Goal: Information Seeking & Learning: Learn about a topic

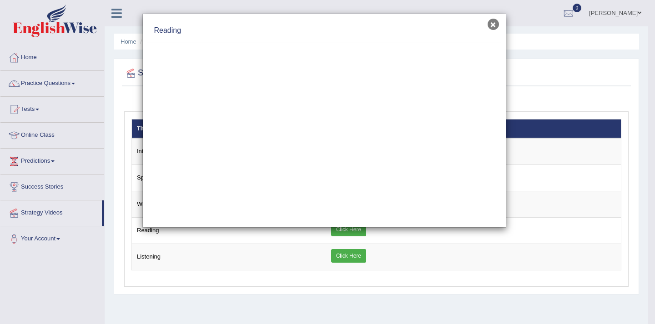
click at [494, 25] on button "×" at bounding box center [492, 24] width 11 height 11
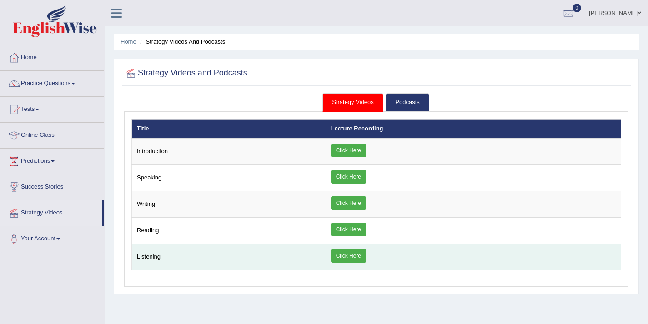
click at [342, 259] on link "Click Here" at bounding box center [348, 256] width 35 height 14
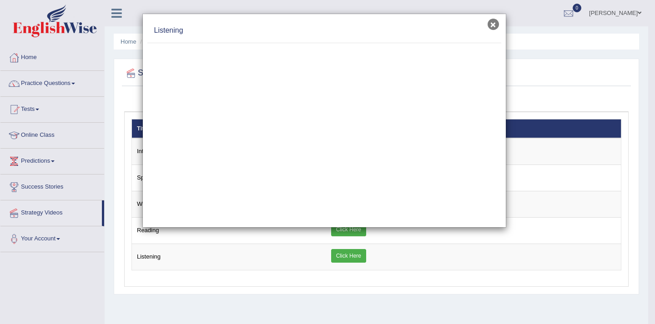
click at [490, 28] on button "×" at bounding box center [492, 24] width 11 height 11
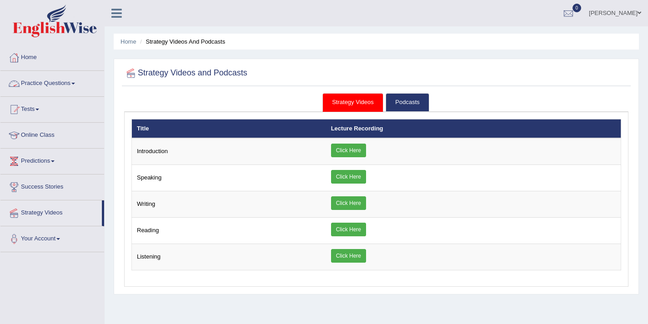
click at [71, 86] on link "Practice Questions" at bounding box center [52, 82] width 104 height 23
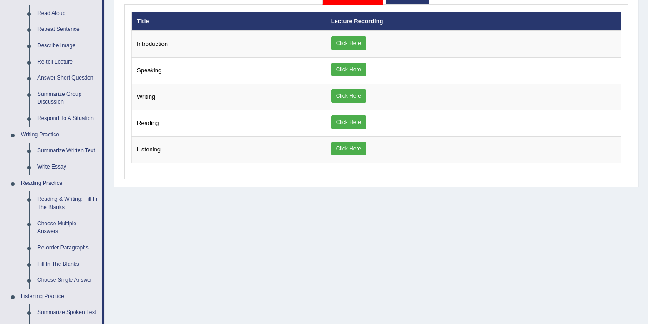
scroll to position [111, 0]
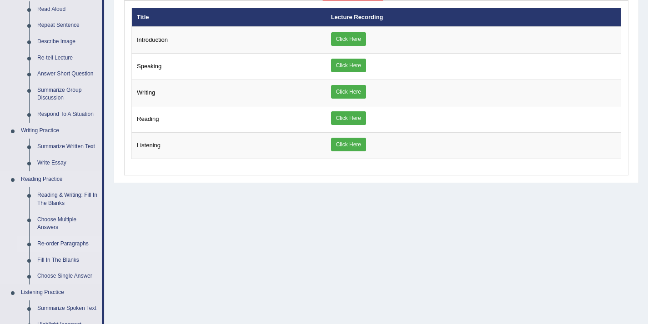
click at [76, 240] on link "Re-order Paragraphs" at bounding box center [67, 244] width 69 height 16
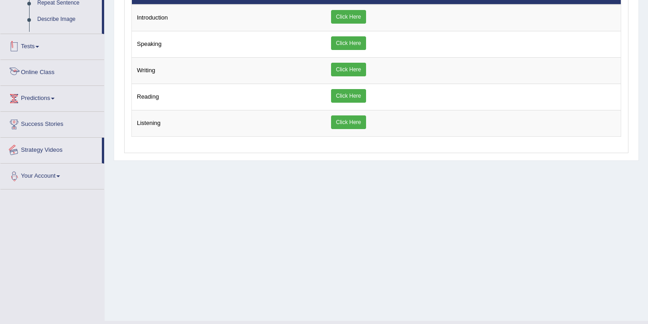
scroll to position [153, 0]
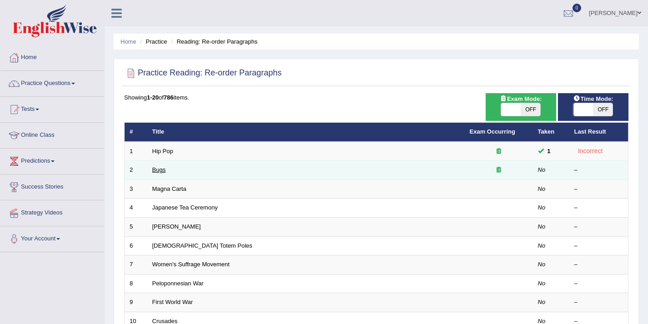
click at [161, 170] on link "Bugs" at bounding box center [159, 169] width 14 height 7
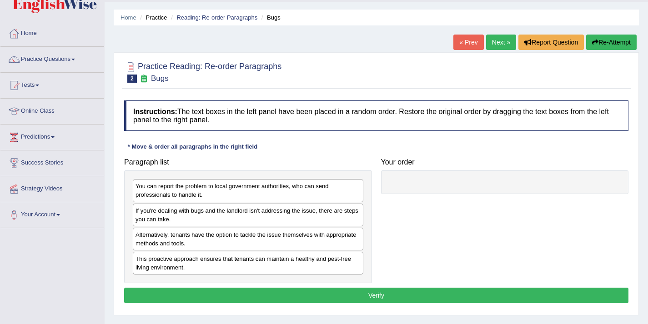
scroll to position [25, 0]
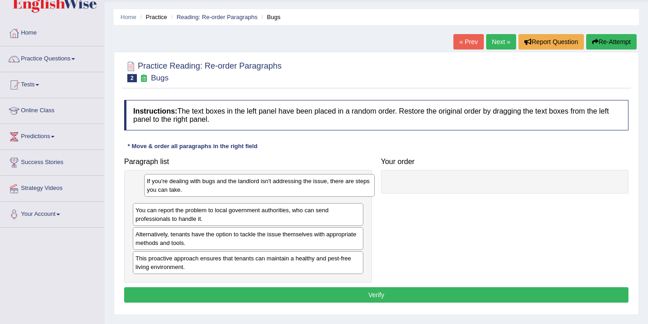
drag, startPoint x: 178, startPoint y: 217, endPoint x: 189, endPoint y: 188, distance: 31.2
click at [189, 188] on div "If you're dealing with bugs and the landlord isn't addressing the issue, there …" at bounding box center [259, 185] width 230 height 23
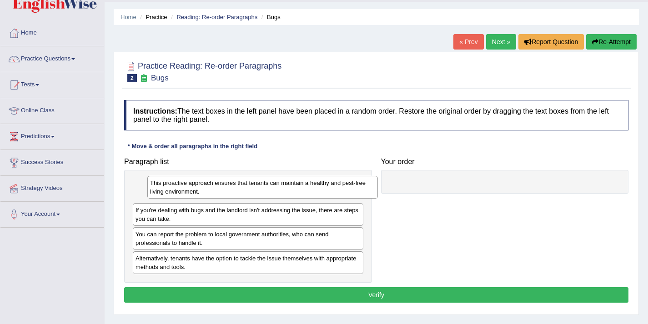
drag, startPoint x: 166, startPoint y: 262, endPoint x: 180, endPoint y: 188, distance: 76.0
click at [180, 188] on div "This proactive approach ensures that tenants can maintain a healthy and pest-fr…" at bounding box center [262, 187] width 230 height 23
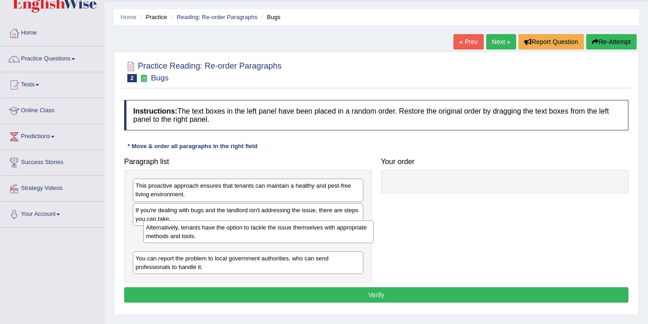
drag, startPoint x: 155, startPoint y: 261, endPoint x: 165, endPoint y: 230, distance: 33.1
click at [165, 230] on div "Alternatively, tenants have the option to tackle the issue themselves with appr…" at bounding box center [258, 231] width 230 height 23
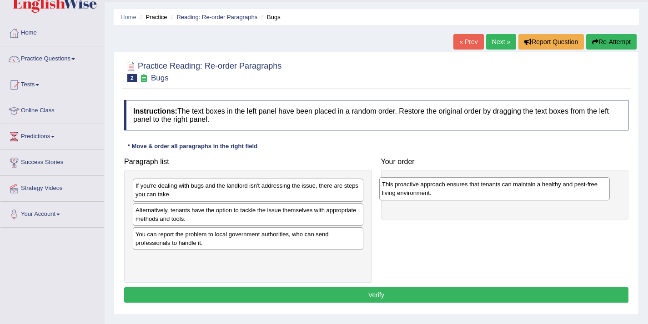
drag, startPoint x: 161, startPoint y: 193, endPoint x: 407, endPoint y: 191, distance: 246.4
click at [407, 191] on div "This proactive approach ensures that tenants can maintain a healthy and pest-fr…" at bounding box center [494, 188] width 230 height 23
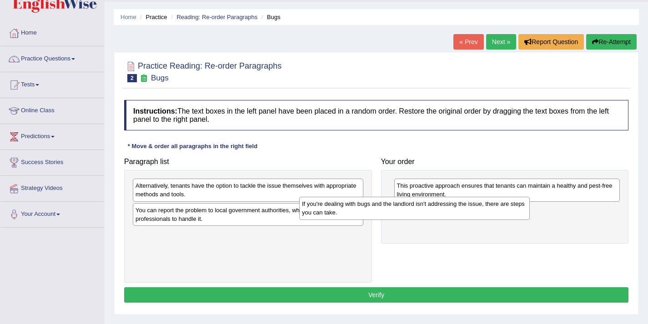
drag, startPoint x: 254, startPoint y: 188, endPoint x: 429, endPoint y: 208, distance: 175.7
click at [429, 208] on div "If you're dealing with bugs and the landlord isn't addressing the issue, there …" at bounding box center [414, 208] width 230 height 23
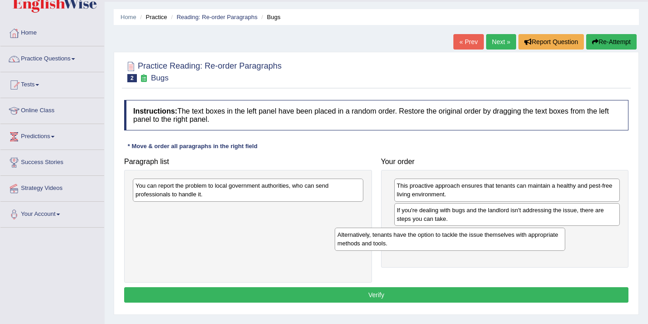
drag, startPoint x: 244, startPoint y: 191, endPoint x: 445, endPoint y: 240, distance: 207.7
click at [445, 240] on div "Alternatively, tenants have the option to tackle the issue themselves with appr…" at bounding box center [450, 239] width 230 height 23
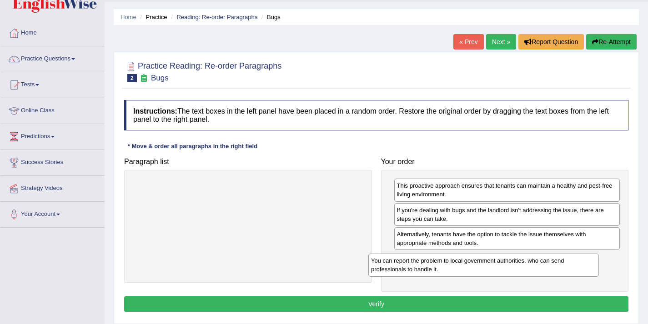
drag, startPoint x: 270, startPoint y: 193, endPoint x: 506, endPoint y: 268, distance: 247.1
click at [506, 268] on div "You can report the problem to local government authorities, who can send profes…" at bounding box center [483, 265] width 230 height 23
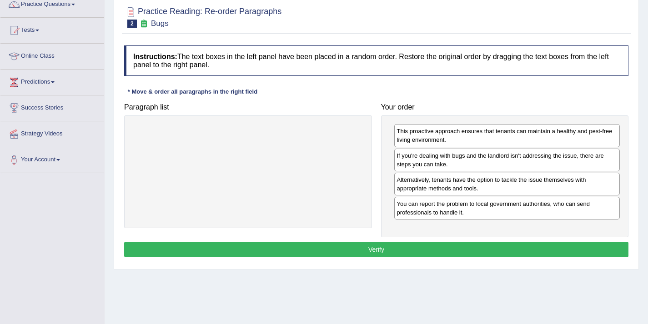
click at [354, 248] on button "Verify" at bounding box center [376, 249] width 504 height 15
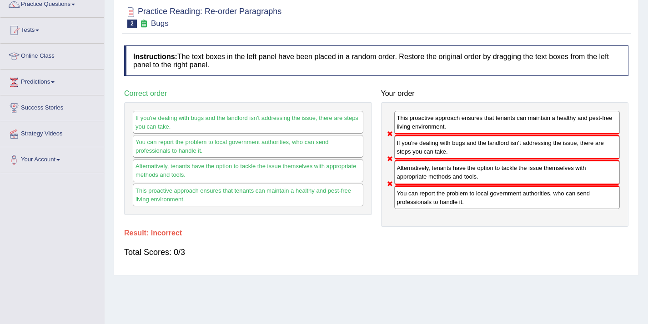
scroll to position [0, 0]
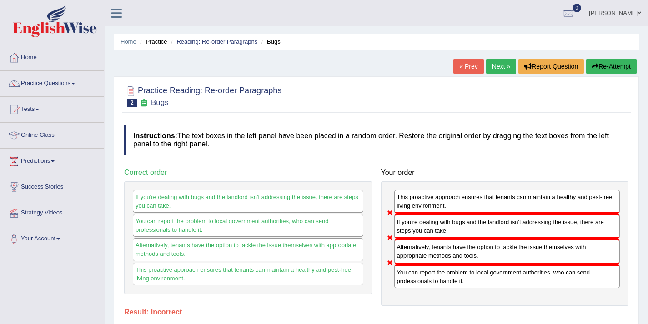
click at [492, 68] on link "Next »" at bounding box center [501, 66] width 30 height 15
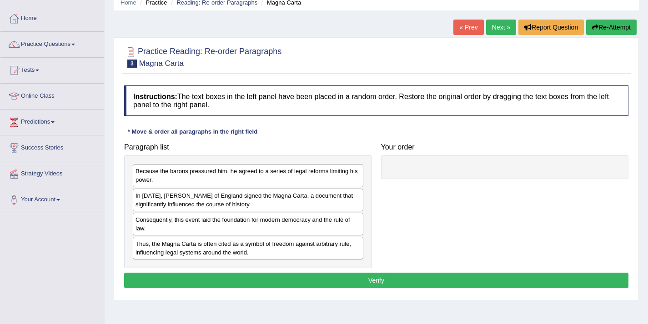
scroll to position [40, 0]
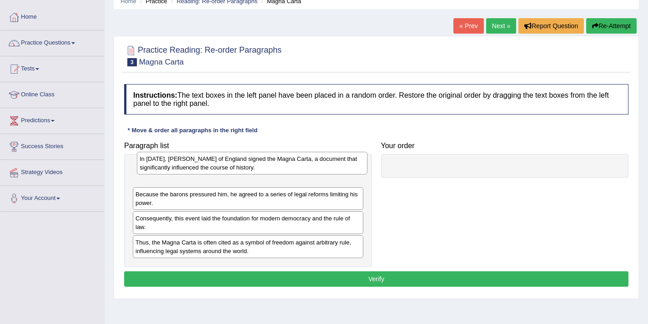
drag, startPoint x: 201, startPoint y: 205, endPoint x: 205, endPoint y: 170, distance: 35.7
click at [205, 170] on div "In 1215, King John of England signed the Magna Carta, a document that significa…" at bounding box center [252, 163] width 230 height 23
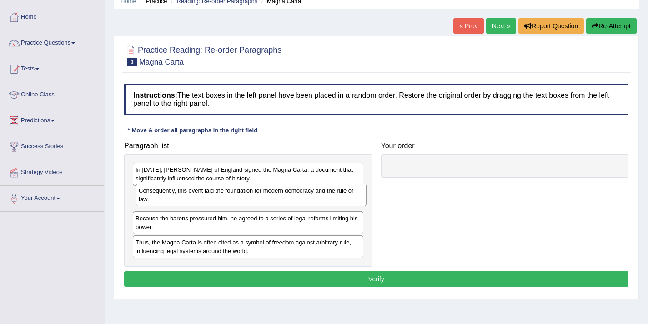
drag, startPoint x: 168, startPoint y: 221, endPoint x: 171, endPoint y: 196, distance: 24.8
click at [171, 196] on div "Consequently, this event laid the foundation for modern democracy and the rule …" at bounding box center [251, 195] width 230 height 23
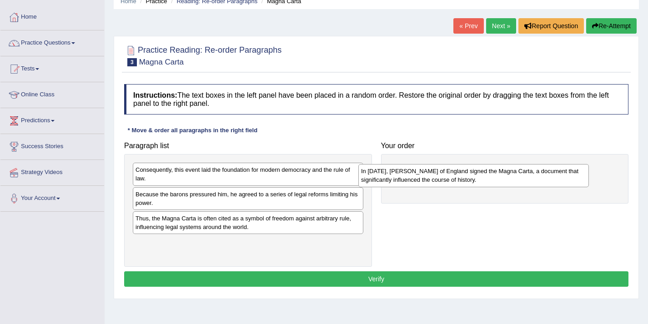
drag, startPoint x: 156, startPoint y: 174, endPoint x: 385, endPoint y: 174, distance: 228.6
click at [385, 174] on div "In [DATE], [PERSON_NAME] of England signed the Magna Carta, a document that sig…" at bounding box center [473, 175] width 230 height 23
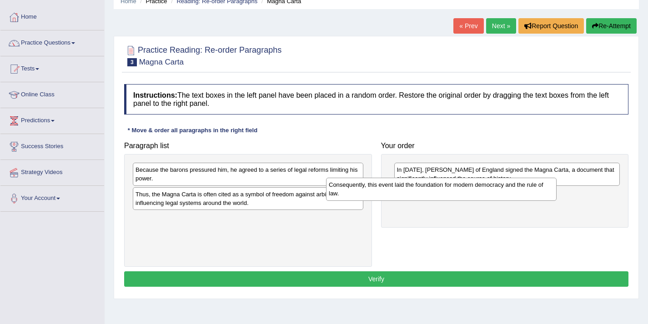
drag, startPoint x: 249, startPoint y: 175, endPoint x: 445, endPoint y: 190, distance: 197.0
click at [445, 190] on div "Consequently, this event laid the foundation for modern democracy and the rule …" at bounding box center [441, 189] width 230 height 23
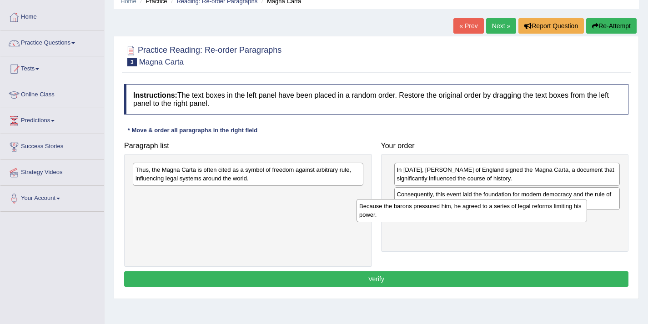
drag, startPoint x: 290, startPoint y: 170, endPoint x: 513, endPoint y: 206, distance: 226.6
click at [513, 206] on div "Because the barons pressured him, he agreed to a series of legal reforms limiti…" at bounding box center [471, 210] width 230 height 23
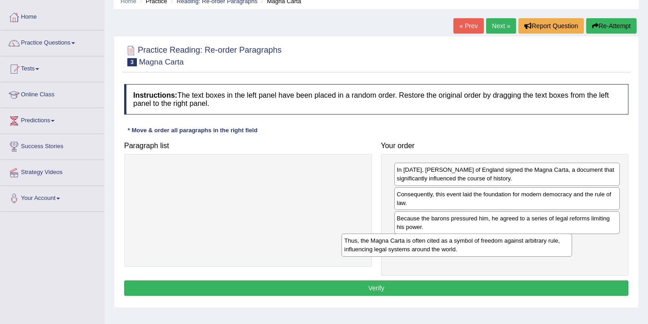
drag, startPoint x: 313, startPoint y: 174, endPoint x: 521, endPoint y: 243, distance: 219.6
click at [521, 243] on div "Thus, the Magna Carta is often cited as a symbol of freedom against arbitrary r…" at bounding box center [456, 245] width 230 height 23
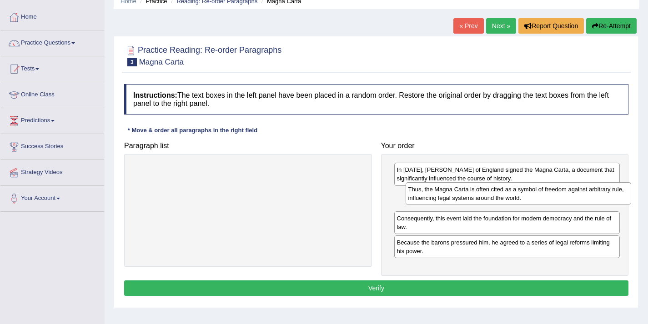
drag, startPoint x: 420, startPoint y: 250, endPoint x: 432, endPoint y: 197, distance: 54.4
click at [432, 197] on div "Thus, the Magna Carta is often cited as a symbol of freedom against arbitrary r…" at bounding box center [518, 193] width 226 height 23
click at [352, 288] on button "Verify" at bounding box center [376, 287] width 504 height 15
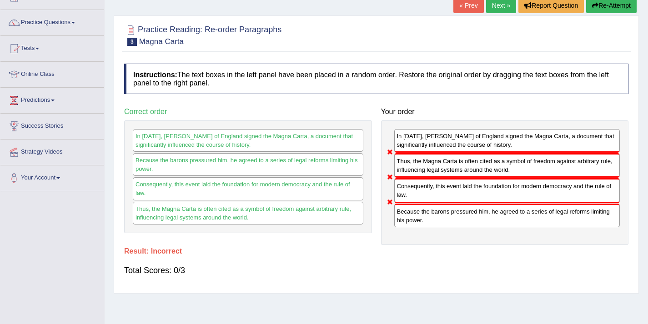
scroll to position [0, 0]
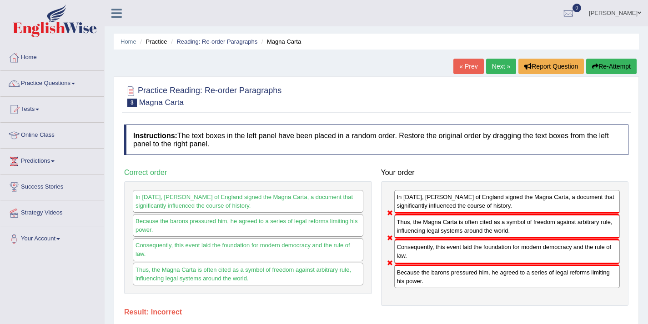
click at [493, 66] on link "Next »" at bounding box center [501, 66] width 30 height 15
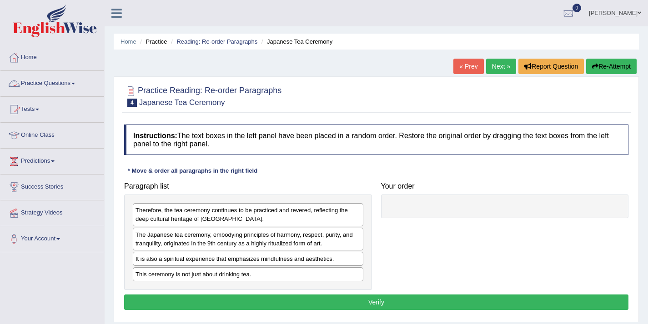
click at [57, 90] on link "Practice Questions" at bounding box center [52, 82] width 104 height 23
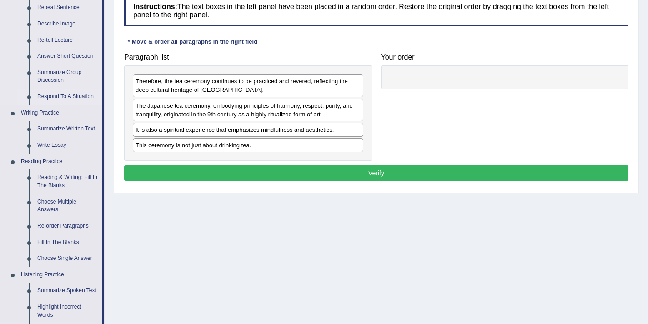
scroll to position [136, 0]
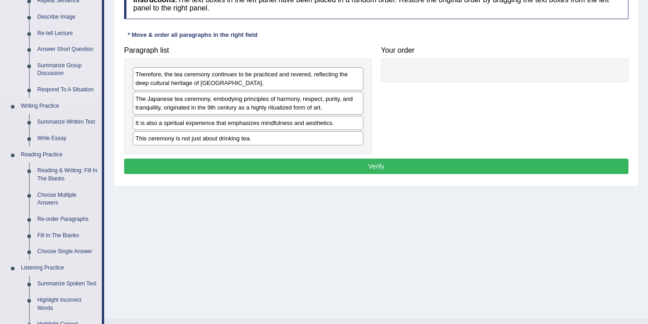
click at [55, 221] on link "Re-order Paragraphs" at bounding box center [67, 219] width 69 height 16
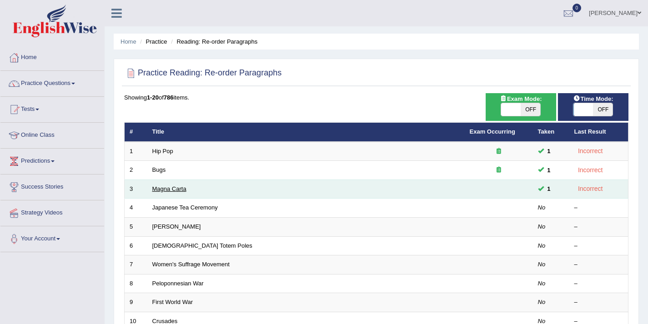
click at [180, 190] on link "Magna Carta" at bounding box center [169, 188] width 34 height 7
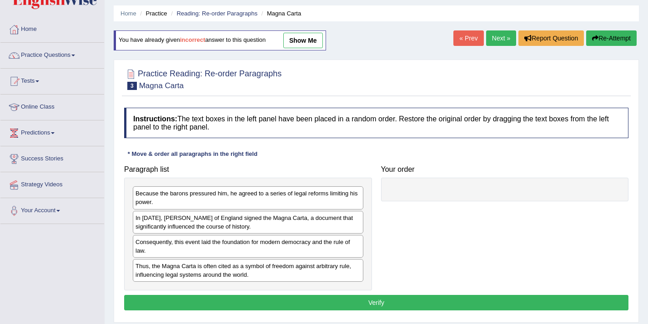
scroll to position [30, 0]
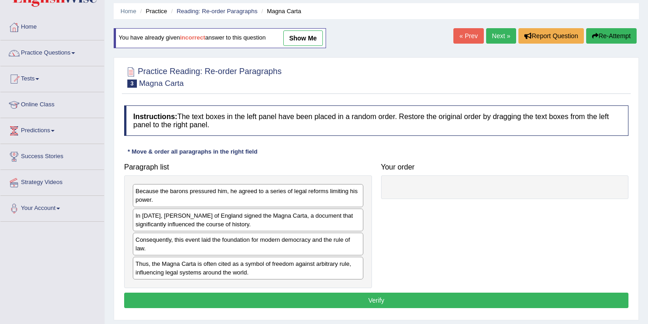
click at [498, 35] on link "Next »" at bounding box center [501, 35] width 30 height 15
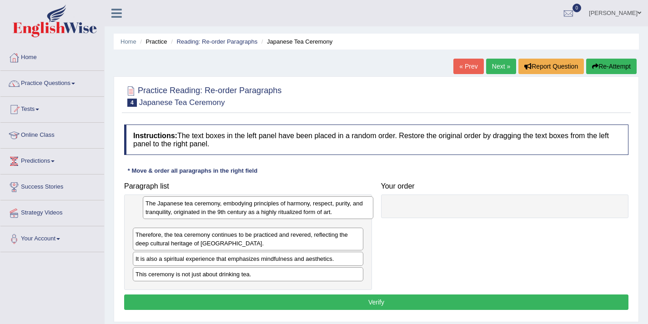
drag, startPoint x: 199, startPoint y: 242, endPoint x: 209, endPoint y: 210, distance: 32.9
click at [209, 210] on div "The Japanese tea ceremony, embodying principles of harmony, respect, purity, an…" at bounding box center [258, 207] width 230 height 23
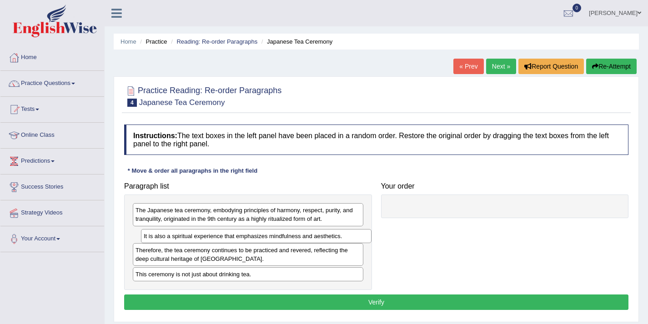
drag, startPoint x: 168, startPoint y: 260, endPoint x: 176, endPoint y: 238, distance: 23.3
click at [176, 238] on div "It is also a spiritual experience that emphasizes mindfulness and aesthetics." at bounding box center [256, 236] width 230 height 14
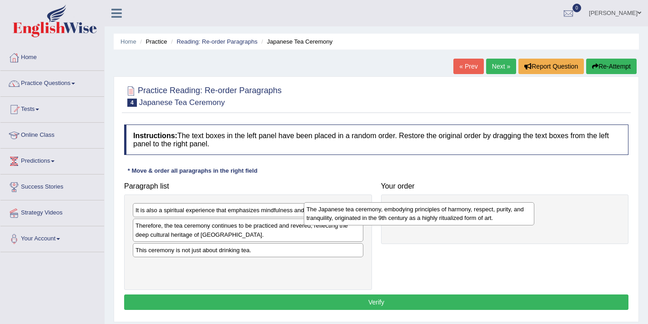
drag, startPoint x: 178, startPoint y: 211, endPoint x: 387, endPoint y: 207, distance: 209.1
click at [387, 207] on div "The Japanese tea ceremony, embodying principles of harmony, respect, purity, an…" at bounding box center [419, 213] width 230 height 23
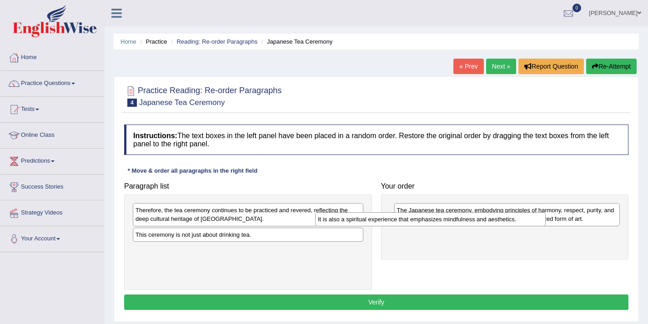
drag, startPoint x: 253, startPoint y: 208, endPoint x: 443, endPoint y: 235, distance: 191.8
click at [443, 226] on div "It is also a spiritual experience that emphasizes mindfulness and aesthetics." at bounding box center [430, 219] width 230 height 14
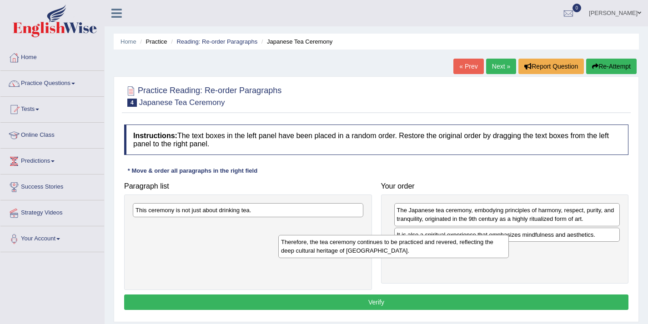
drag, startPoint x: 323, startPoint y: 216, endPoint x: 468, endPoint y: 247, distance: 148.7
click at [468, 247] on div "Therefore, the tea ceremony continues to be practiced and revered, reflecting t…" at bounding box center [393, 246] width 230 height 23
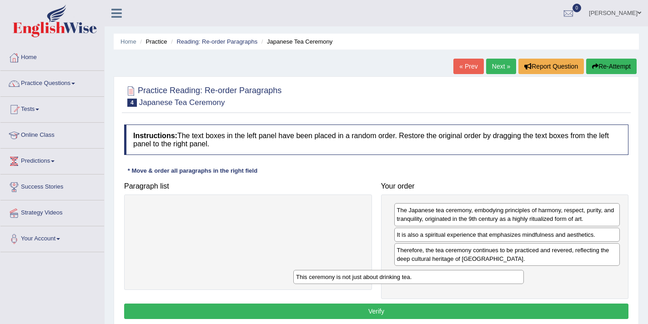
drag, startPoint x: 317, startPoint y: 210, endPoint x: 477, endPoint y: 277, distance: 173.8
click at [477, 277] on div "This ceremony is not just about drinking tea." at bounding box center [408, 277] width 230 height 14
click at [376, 309] on button "Verify" at bounding box center [376, 311] width 504 height 15
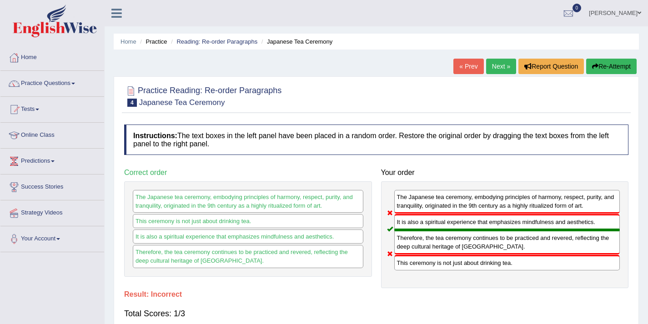
click at [487, 70] on link "Next »" at bounding box center [501, 66] width 30 height 15
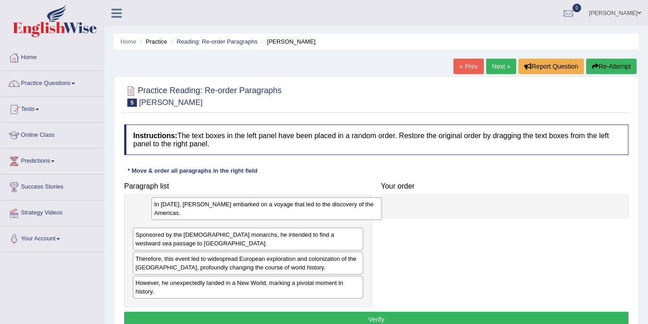
drag, startPoint x: 218, startPoint y: 291, endPoint x: 236, endPoint y: 213, distance: 80.8
click at [236, 213] on div "In [DATE], [PERSON_NAME] embarked on a voyage that led to the discovery of the …" at bounding box center [266, 208] width 230 height 23
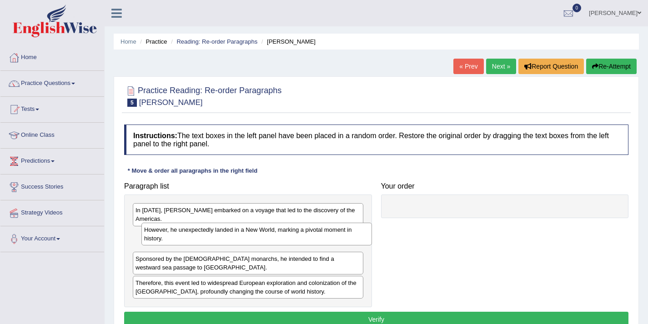
drag, startPoint x: 170, startPoint y: 288, endPoint x: 177, endPoint y: 235, distance: 53.2
click at [177, 235] on div "However, he unexpectedly landed in a New World, marking a pivotal moment in his…" at bounding box center [256, 234] width 230 height 23
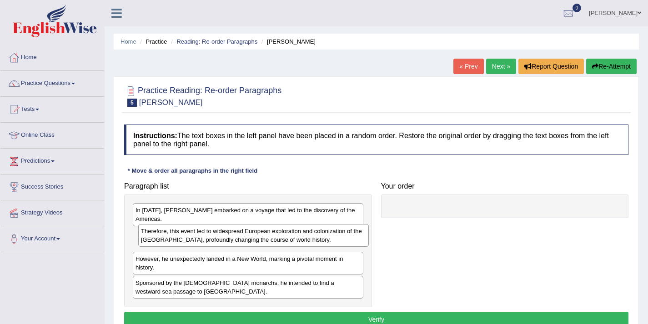
drag, startPoint x: 163, startPoint y: 288, endPoint x: 169, endPoint y: 236, distance: 51.7
click at [169, 236] on div "Therefore, this event led to widespread European exploration and colonization o…" at bounding box center [253, 235] width 230 height 23
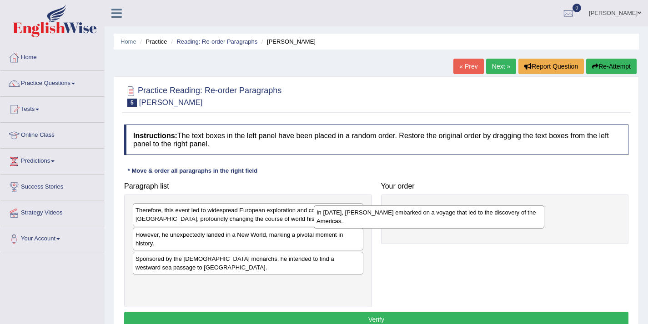
drag, startPoint x: 185, startPoint y: 211, endPoint x: 365, endPoint y: 213, distance: 180.9
click at [365, 213] on div "In 1492, Christopher Columbus embarked on a voyage that led to the discovery of…" at bounding box center [429, 216] width 230 height 23
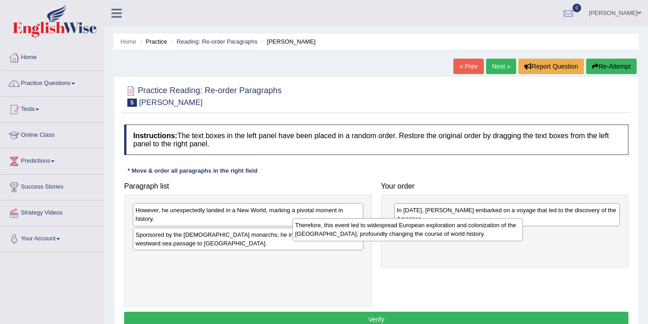
drag, startPoint x: 280, startPoint y: 214, endPoint x: 440, endPoint y: 229, distance: 161.2
click at [440, 229] on div "Therefore, this event led to widespread European exploration and colonization o…" at bounding box center [407, 229] width 230 height 23
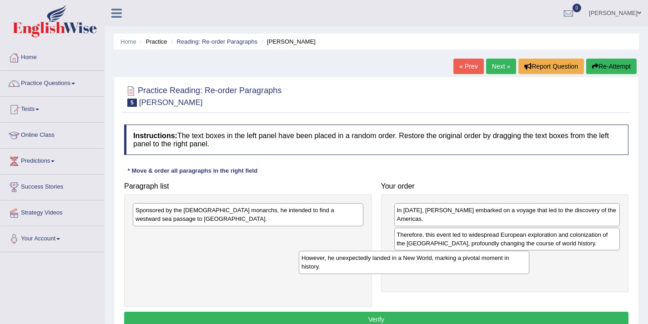
drag, startPoint x: 264, startPoint y: 214, endPoint x: 435, endPoint y: 265, distance: 178.9
click at [435, 265] on div "However, he unexpectedly landed in a New World, marking a pivotal moment in his…" at bounding box center [414, 262] width 230 height 23
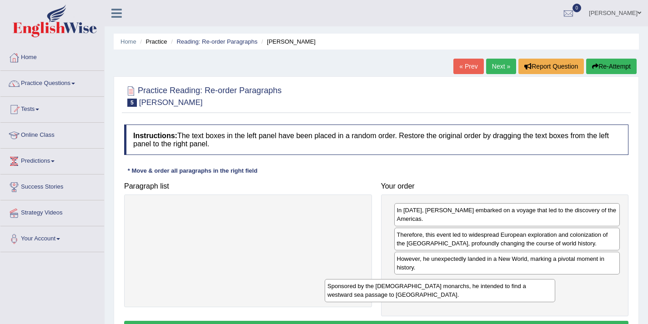
drag, startPoint x: 274, startPoint y: 216, endPoint x: 466, endPoint y: 291, distance: 206.0
click at [466, 291] on div "Sponsored by the Spanish monarchs, he intended to find a westward sea passage t…" at bounding box center [440, 290] width 230 height 23
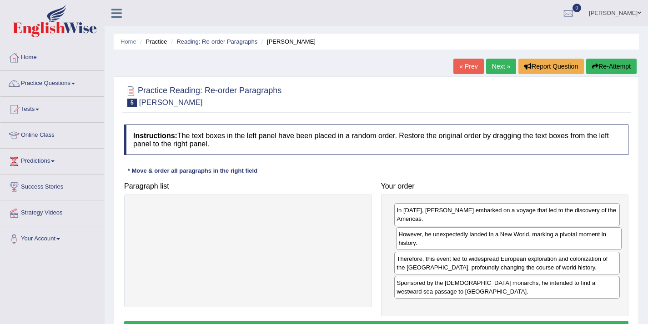
drag, startPoint x: 420, startPoint y: 262, endPoint x: 422, endPoint y: 239, distance: 23.7
click at [422, 239] on div "However, he unexpectedly landed in a New World, marking a pivotal moment in his…" at bounding box center [509, 238] width 226 height 23
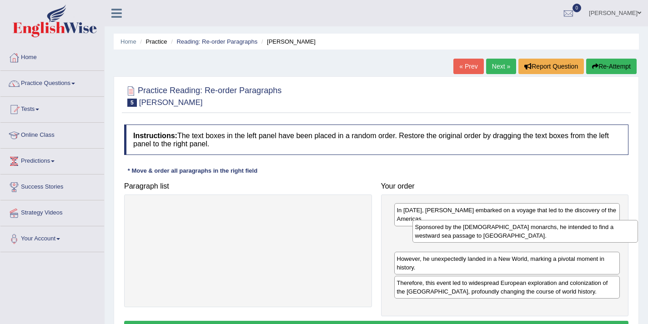
drag, startPoint x: 399, startPoint y: 290, endPoint x: 417, endPoint y: 235, distance: 58.8
click at [417, 235] on div "Sponsored by the Spanish monarchs, he intended to find a westward sea passage t…" at bounding box center [525, 231] width 226 height 23
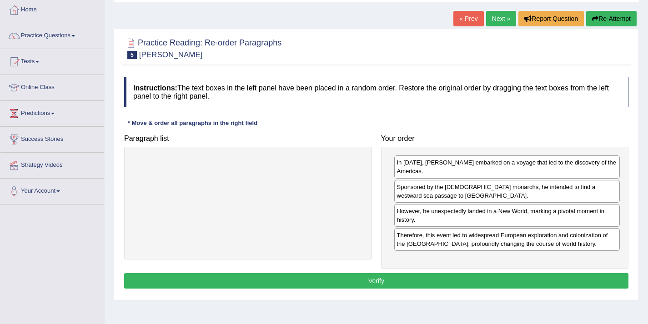
scroll to position [63, 0]
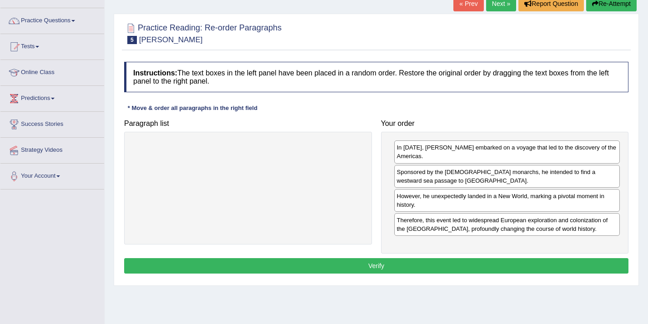
click at [326, 266] on button "Verify" at bounding box center [376, 265] width 504 height 15
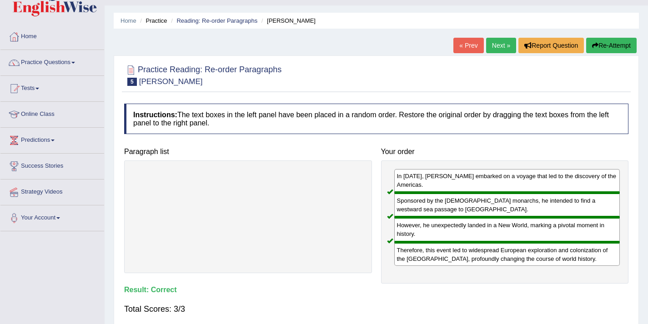
scroll to position [18, 0]
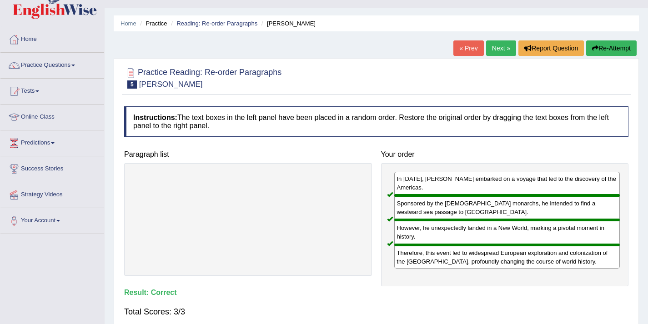
click at [490, 50] on link "Next »" at bounding box center [501, 47] width 30 height 15
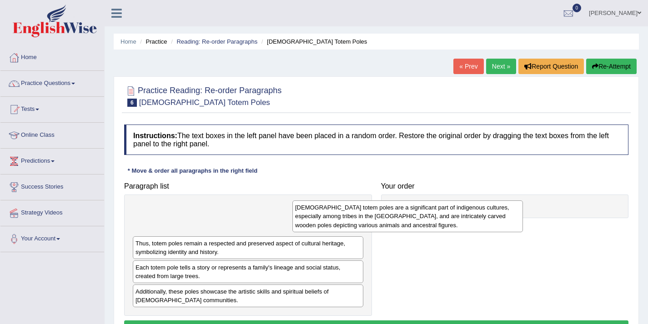
drag, startPoint x: 300, startPoint y: 221, endPoint x: 474, endPoint y: 217, distance: 173.7
click at [474, 217] on div "[DEMOGRAPHIC_DATA] totem poles are a significant part of indigenous cultures, e…" at bounding box center [407, 215] width 230 height 31
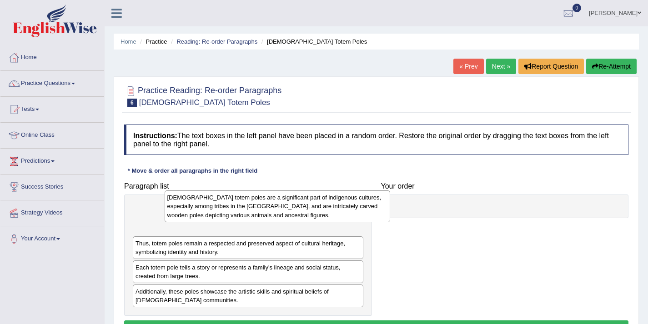
drag, startPoint x: 410, startPoint y: 222, endPoint x: 179, endPoint y: 210, distance: 231.2
click at [179, 210] on div "[DEMOGRAPHIC_DATA] totem poles are a significant part of indigenous cultures, e…" at bounding box center [278, 205] width 226 height 31
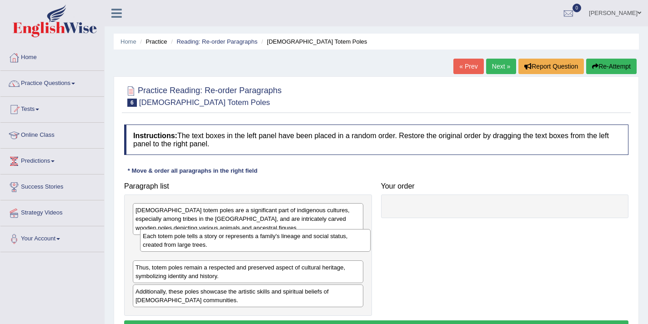
drag, startPoint x: 173, startPoint y: 272, endPoint x: 179, endPoint y: 242, distance: 31.0
click at [179, 242] on div "Each totem pole tells a story or represents a family's lineage and social statu…" at bounding box center [255, 240] width 230 height 23
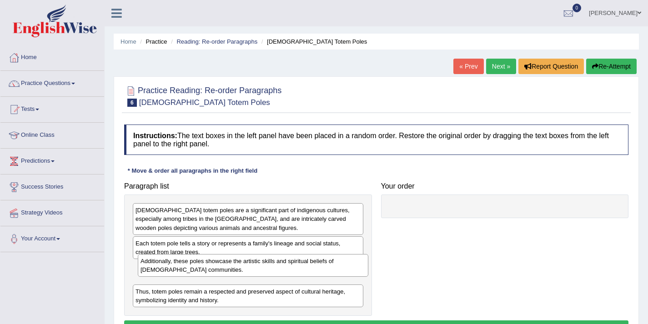
drag, startPoint x: 164, startPoint y: 302, endPoint x: 169, endPoint y: 273, distance: 30.0
click at [169, 273] on div "Additionally, these poles showcase the artistic skills and spiritual beliefs of…" at bounding box center [253, 265] width 230 height 23
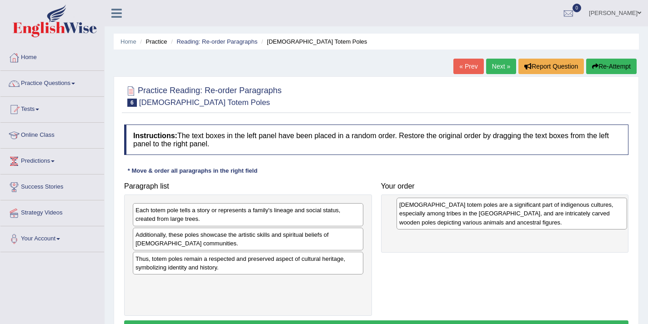
drag, startPoint x: 189, startPoint y: 216, endPoint x: 453, endPoint y: 211, distance: 263.7
click at [453, 211] on div "[DEMOGRAPHIC_DATA] totem poles are a significant part of indigenous cultures, e…" at bounding box center [511, 213] width 230 height 31
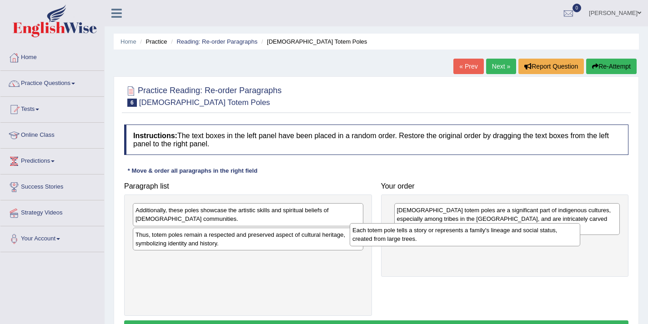
drag, startPoint x: 243, startPoint y: 211, endPoint x: 465, endPoint y: 237, distance: 224.2
click at [465, 237] on div "Each totem pole tells a story or represents a family's lineage and social statu…" at bounding box center [465, 234] width 230 height 23
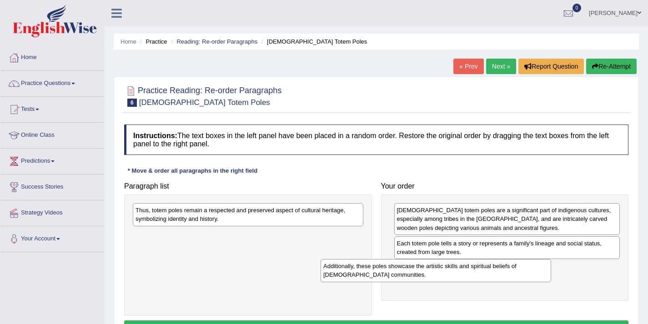
drag, startPoint x: 321, startPoint y: 218, endPoint x: 509, endPoint y: 275, distance: 196.0
click at [509, 274] on div "Additionally, these poles showcase the artistic skills and spiritual beliefs of…" at bounding box center [435, 270] width 230 height 23
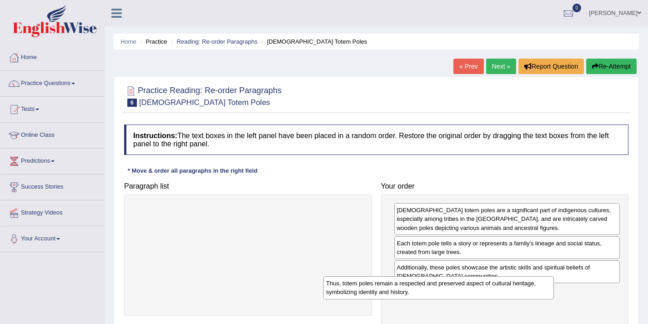
drag, startPoint x: 215, startPoint y: 221, endPoint x: 424, endPoint y: 292, distance: 220.1
click at [424, 292] on div "Thus, totem poles remain a respected and preserved aspect of cultural heritage,…" at bounding box center [438, 287] width 230 height 23
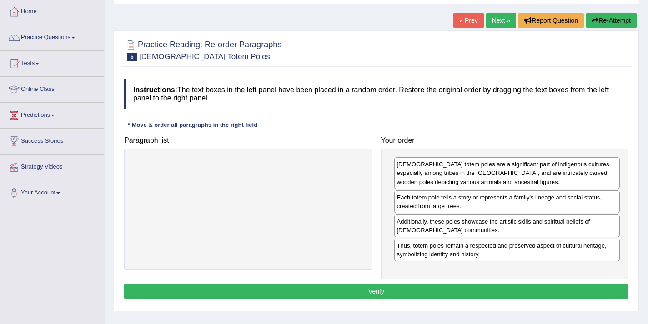
scroll to position [46, 0]
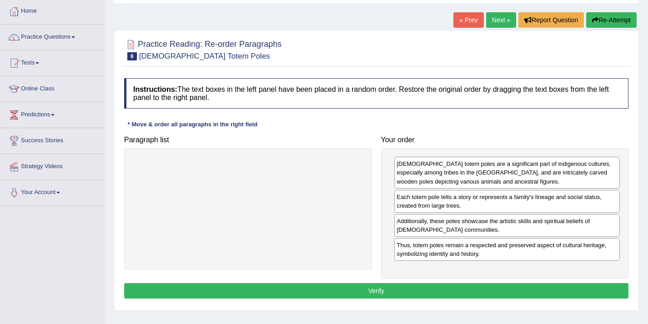
click at [362, 287] on button "Verify" at bounding box center [376, 290] width 504 height 15
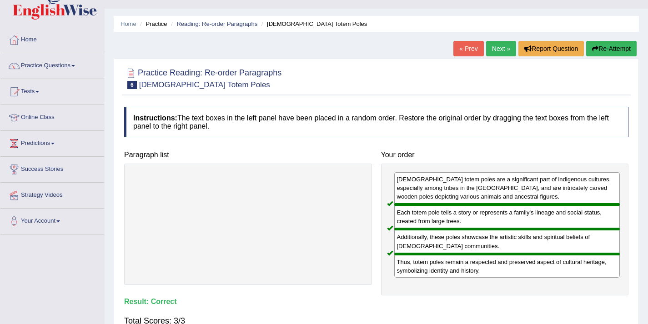
scroll to position [16, 0]
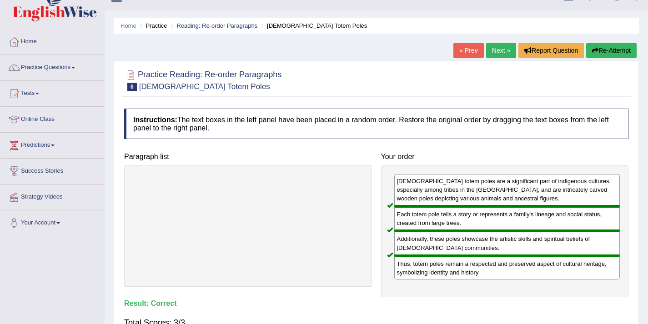
click at [490, 52] on link "Next »" at bounding box center [501, 50] width 30 height 15
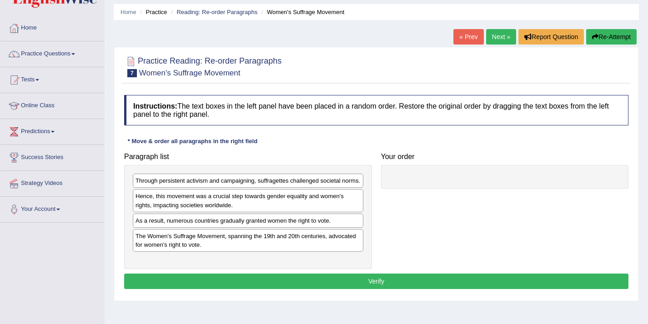
scroll to position [38, 0]
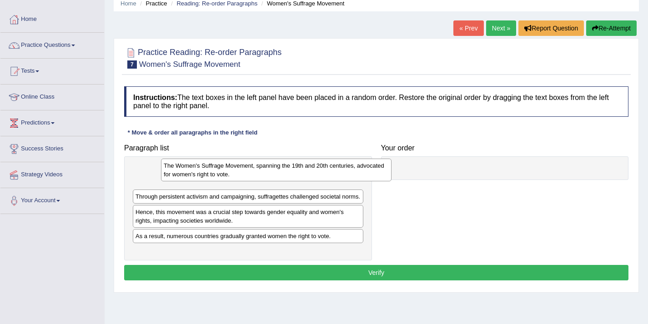
drag, startPoint x: 193, startPoint y: 237, endPoint x: 217, endPoint y: 167, distance: 74.2
click at [217, 167] on div "The Women's Suffrage Movement, spanning the 19th and 20th centuries, advocated …" at bounding box center [276, 170] width 230 height 23
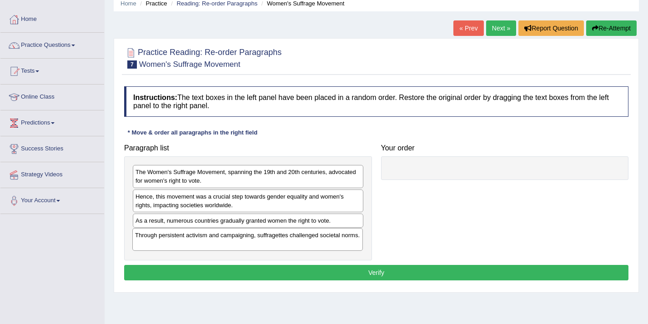
drag, startPoint x: 150, startPoint y: 194, endPoint x: 149, endPoint y: 232, distance: 38.2
click at [149, 232] on div "Through persistent activism and campaigning, suffragettes challenged societal n…" at bounding box center [247, 239] width 230 height 23
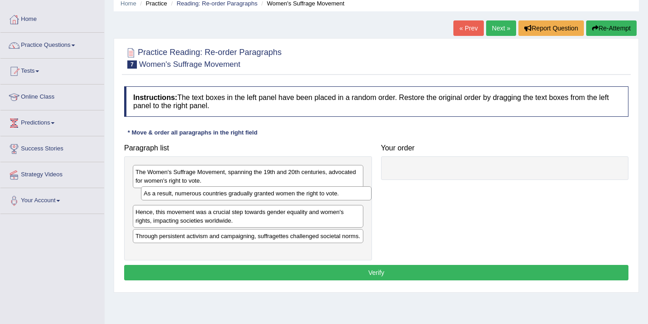
drag, startPoint x: 159, startPoint y: 219, endPoint x: 167, endPoint y: 192, distance: 28.5
click at [167, 192] on div "As a result, numerous countries gradually granted women the right to vote." at bounding box center [256, 193] width 230 height 14
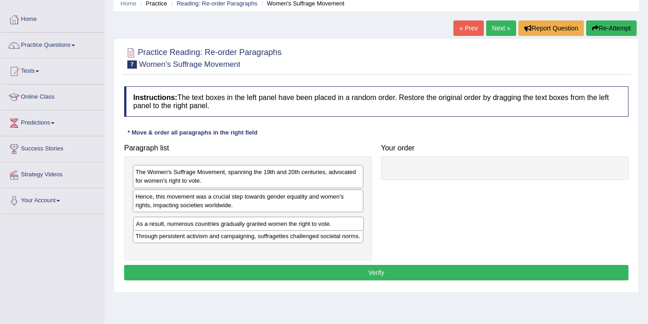
drag, startPoint x: 150, startPoint y: 197, endPoint x: 150, endPoint y: 224, distance: 26.8
click at [150, 224] on div "As a result, numerous countries gradually granted women the right to vote." at bounding box center [248, 224] width 230 height 14
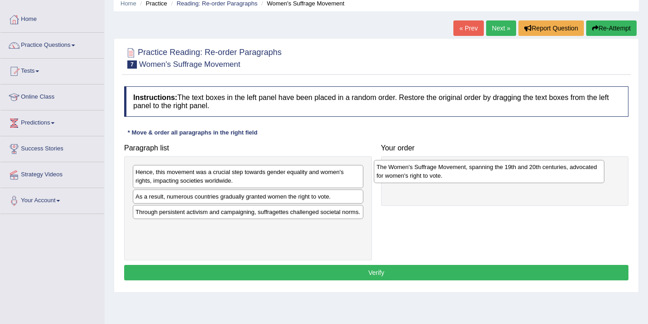
drag, startPoint x: 159, startPoint y: 176, endPoint x: 401, endPoint y: 170, distance: 242.8
click at [401, 170] on div "The Women's Suffrage Movement, spanning the 19th and 20th centuries, advocated …" at bounding box center [489, 171] width 230 height 23
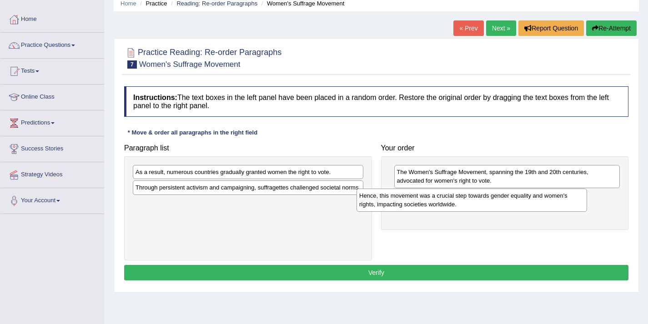
drag, startPoint x: 194, startPoint y: 173, endPoint x: 421, endPoint y: 199, distance: 228.7
click at [421, 199] on div "Hence, this movement was a crucial step towards gender equality and women's rig…" at bounding box center [471, 200] width 230 height 23
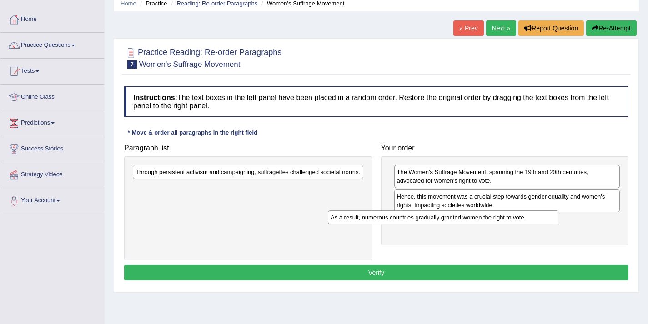
drag, startPoint x: 220, startPoint y: 172, endPoint x: 415, endPoint y: 218, distance: 200.2
click at [415, 218] on div "As a result, numerous countries gradually granted women the right to vote." at bounding box center [443, 217] width 230 height 14
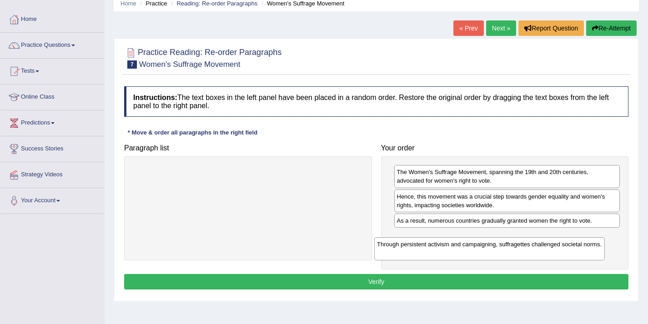
drag, startPoint x: 295, startPoint y: 180, endPoint x: 536, endPoint y: 253, distance: 252.0
click at [536, 253] on div "Through persistent activism and campaigning, suffragettes challenged societal n…" at bounding box center [489, 248] width 230 height 23
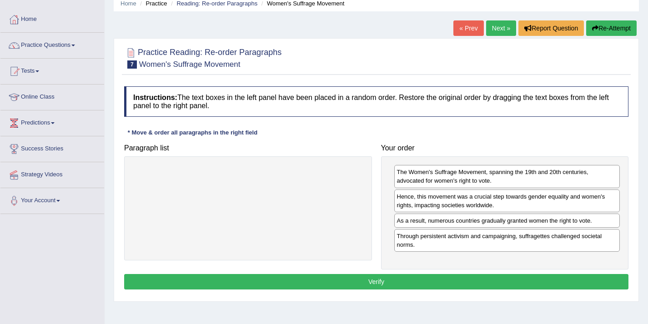
click at [334, 284] on button "Verify" at bounding box center [376, 281] width 504 height 15
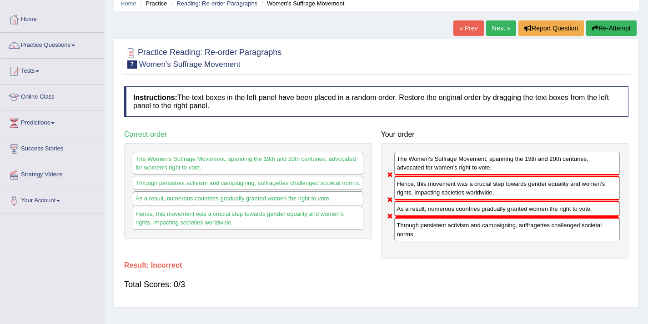
click at [496, 30] on link "Next »" at bounding box center [501, 27] width 30 height 15
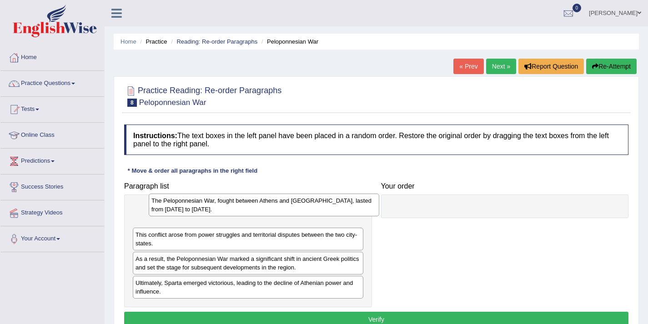
drag, startPoint x: 180, startPoint y: 292, endPoint x: 184, endPoint y: 210, distance: 82.3
click at [184, 210] on div "The Peloponnesian War, fought between Athens and [GEOGRAPHIC_DATA], lasted from…" at bounding box center [264, 205] width 230 height 23
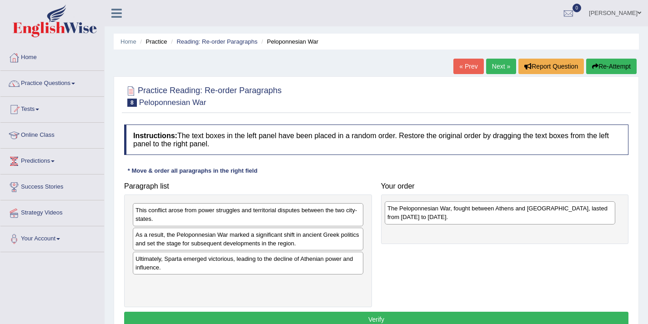
drag, startPoint x: 165, startPoint y: 210, endPoint x: 417, endPoint y: 206, distance: 252.8
click at [417, 206] on div "The Peloponnesian War, fought between Athens and [GEOGRAPHIC_DATA], lasted from…" at bounding box center [500, 212] width 230 height 23
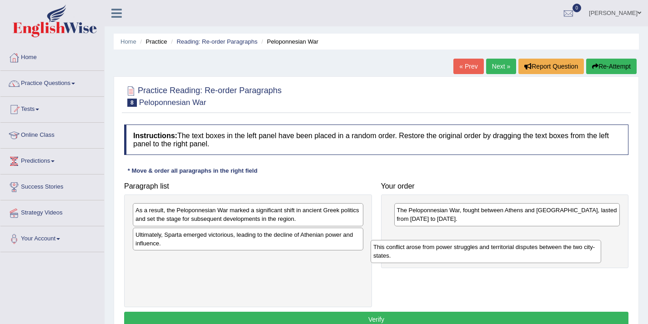
drag, startPoint x: 257, startPoint y: 210, endPoint x: 495, endPoint y: 246, distance: 240.1
click at [495, 246] on div "This conflict arose from power struggles and territorial disputes between the t…" at bounding box center [485, 251] width 230 height 23
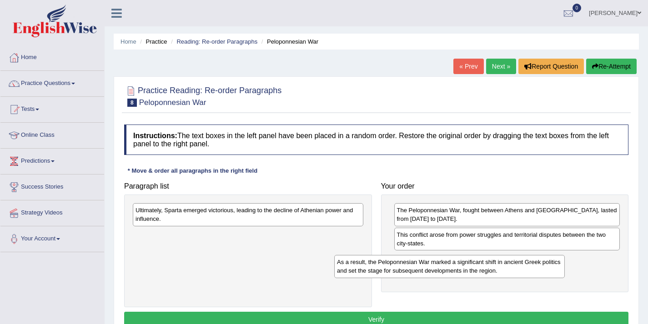
drag, startPoint x: 241, startPoint y: 212, endPoint x: 443, endPoint y: 264, distance: 208.5
click at [443, 264] on div "As a result, the Peloponnesian War marked a significant shift in ancient Greek …" at bounding box center [449, 266] width 230 height 23
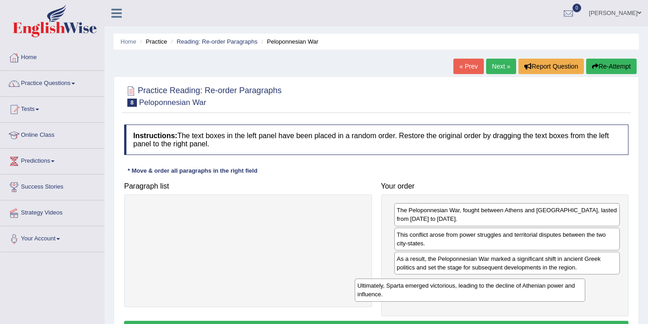
drag, startPoint x: 210, startPoint y: 213, endPoint x: 432, endPoint y: 288, distance: 234.4
click at [432, 288] on div "Ultimately, Sparta emerged victorious, leading to the decline of Athenian power…" at bounding box center [470, 290] width 230 height 23
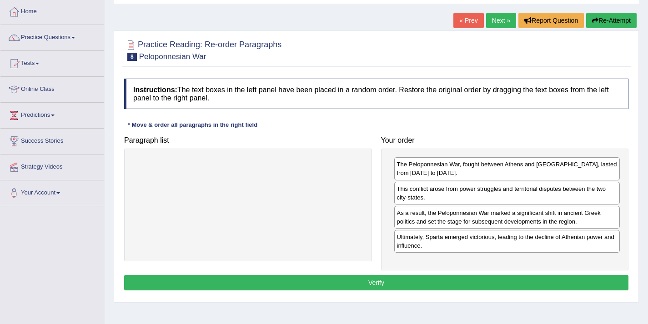
scroll to position [50, 0]
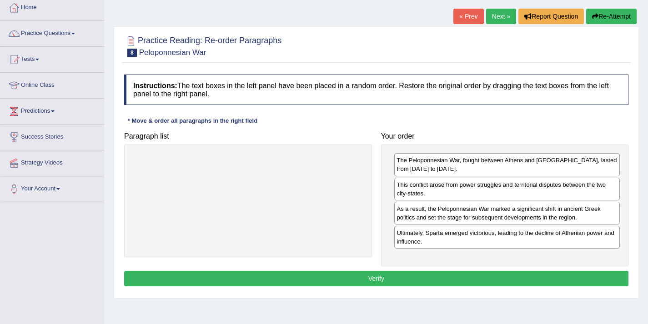
click at [354, 282] on button "Verify" at bounding box center [376, 278] width 504 height 15
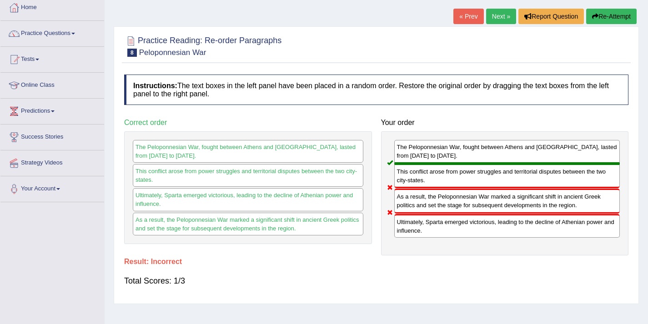
click at [490, 16] on link "Next »" at bounding box center [501, 16] width 30 height 15
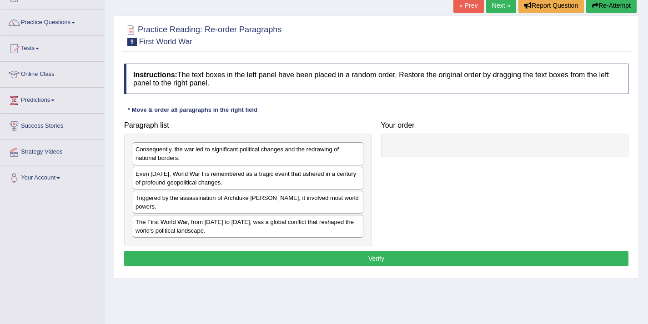
scroll to position [61, 0]
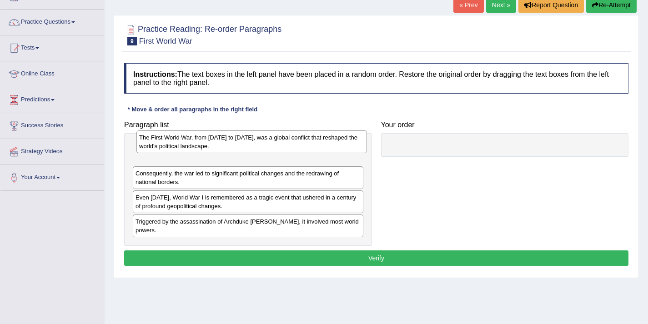
drag, startPoint x: 155, startPoint y: 227, endPoint x: 159, endPoint y: 143, distance: 83.7
click at [159, 143] on div "The First World War, from 1914 to 1918, was a global conflict that reshaped the…" at bounding box center [251, 141] width 230 height 23
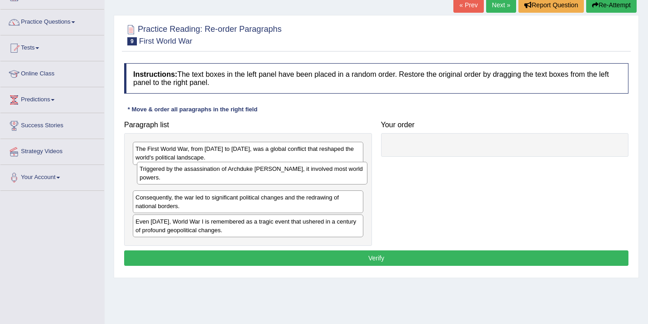
drag, startPoint x: 163, startPoint y: 224, endPoint x: 167, endPoint y: 171, distance: 52.4
click at [167, 171] on div "Triggered by the assassination of Archduke Franz Ferdinand, it involved most wo…" at bounding box center [252, 173] width 230 height 23
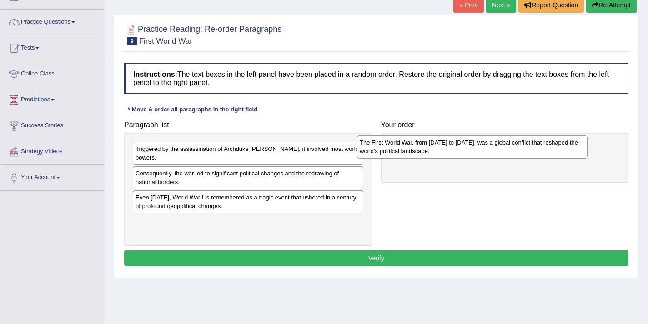
drag, startPoint x: 195, startPoint y: 152, endPoint x: 423, endPoint y: 146, distance: 227.3
click at [423, 145] on div "The First World War, from 1914 to 1918, was a global conflict that reshaped the…" at bounding box center [472, 146] width 230 height 23
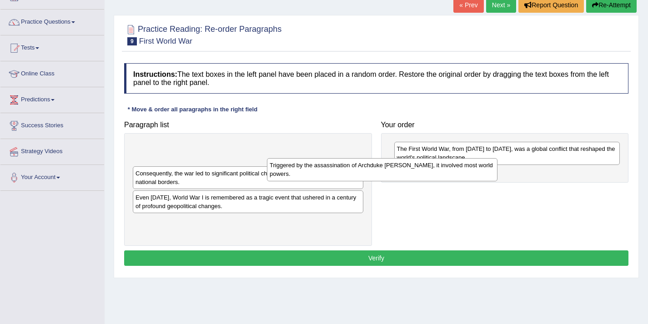
drag, startPoint x: 333, startPoint y: 150, endPoint x: 480, endPoint y: 170, distance: 148.2
click at [480, 170] on div "Triggered by the assassination of Archduke Franz Ferdinand, it involved most wo…" at bounding box center [382, 169] width 230 height 23
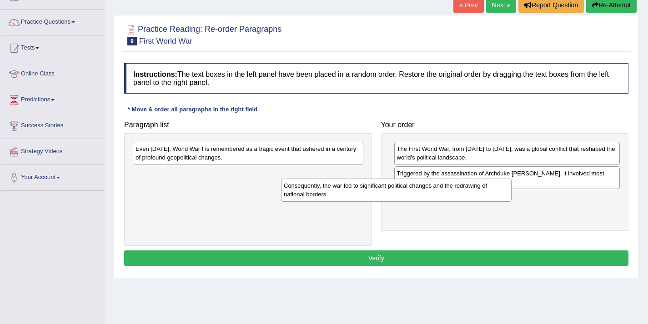
drag, startPoint x: 335, startPoint y: 152, endPoint x: 494, endPoint y: 200, distance: 165.4
click at [494, 200] on div "Consequently, the war led to significant political changes and the redrawing of…" at bounding box center [396, 190] width 230 height 23
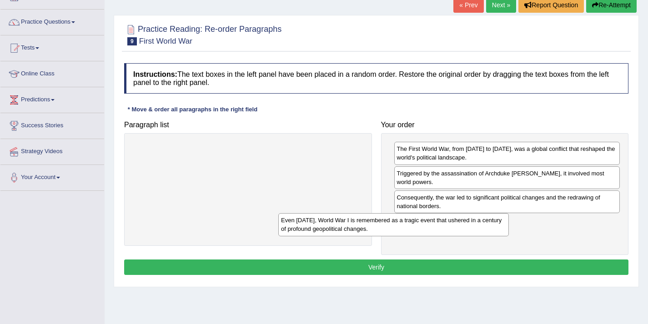
drag, startPoint x: 348, startPoint y: 159, endPoint x: 486, endPoint y: 230, distance: 154.9
click at [486, 230] on div "Even today, World War I is remembered as a tragic event that ushered in a centu…" at bounding box center [393, 224] width 230 height 23
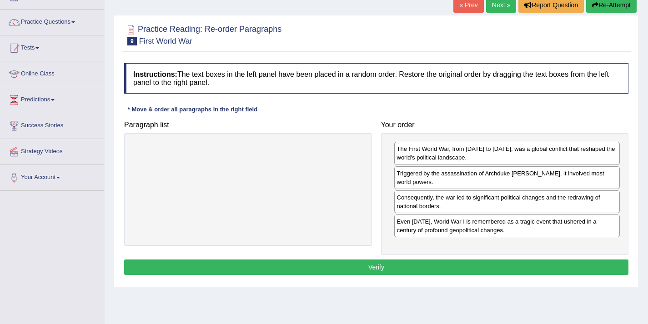
click at [382, 268] on button "Verify" at bounding box center [376, 267] width 504 height 15
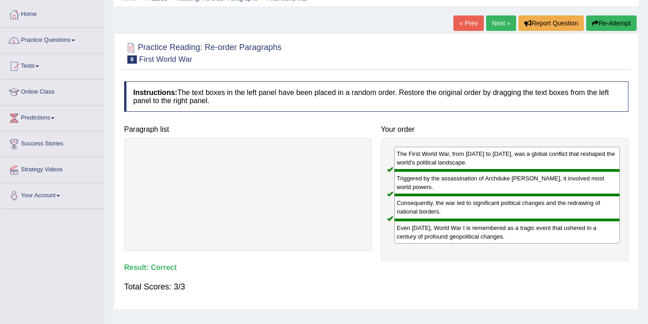
scroll to position [52, 0]
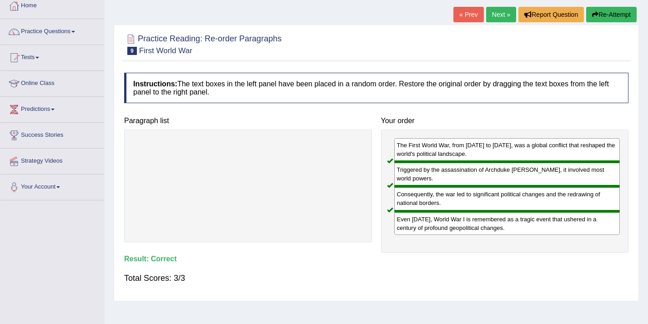
click at [494, 15] on link "Next »" at bounding box center [501, 14] width 30 height 15
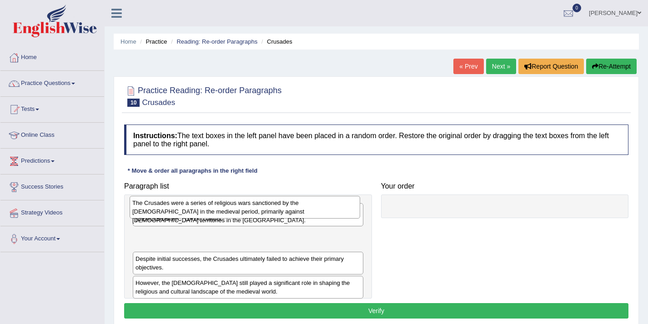
drag, startPoint x: 157, startPoint y: 259, endPoint x: 153, endPoint y: 213, distance: 46.1
click at [153, 213] on div "The Crusades were a series of religious wars sanctioned by the [DEMOGRAPHIC_DAT…" at bounding box center [245, 207] width 230 height 23
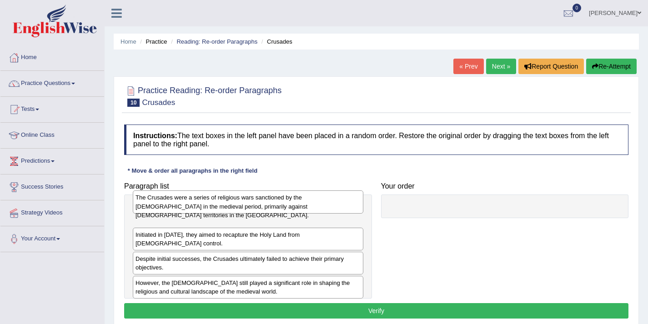
drag, startPoint x: 156, startPoint y: 236, endPoint x: 156, endPoint y: 208, distance: 28.2
click at [156, 208] on div "The Crusades were a series of religious wars sanctioned by the [DEMOGRAPHIC_DAT…" at bounding box center [248, 201] width 230 height 23
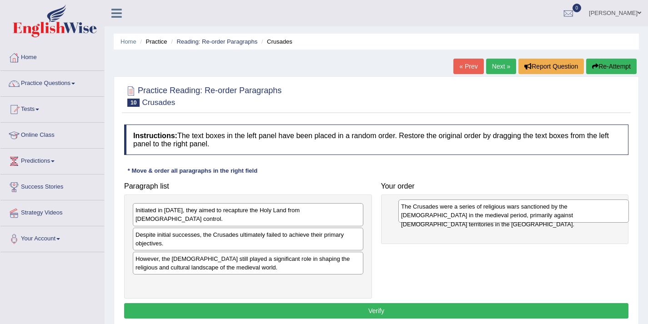
drag, startPoint x: 181, startPoint y: 207, endPoint x: 447, endPoint y: 203, distance: 265.5
click at [447, 203] on div "The Crusades were a series of religious wars sanctioned by the [DEMOGRAPHIC_DAT…" at bounding box center [513, 211] width 230 height 23
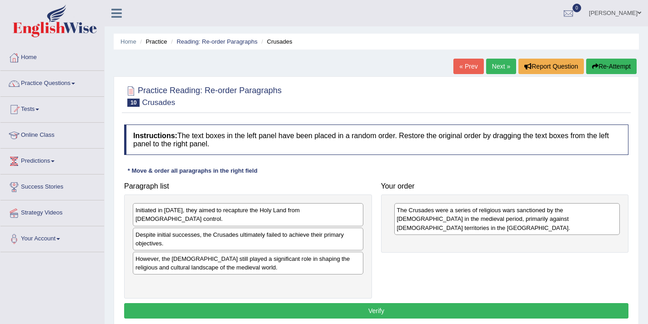
click at [270, 201] on div "Initiated in [DATE], they aimed to recapture the Holy Land from [DEMOGRAPHIC_DA…" at bounding box center [248, 247] width 248 height 104
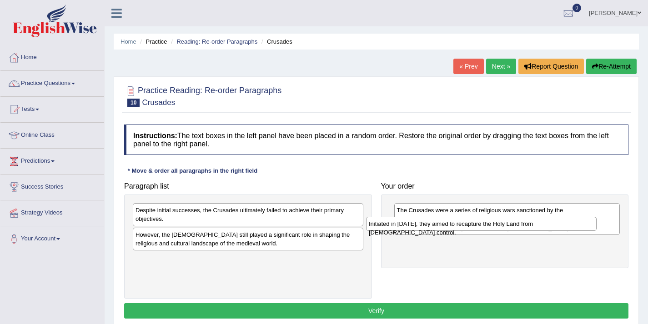
drag, startPoint x: 248, startPoint y: 211, endPoint x: 478, endPoint y: 234, distance: 231.1
click at [478, 231] on div "Initiated in [DATE], they aimed to recapture the Holy Land from [DEMOGRAPHIC_DA…" at bounding box center [481, 224] width 230 height 14
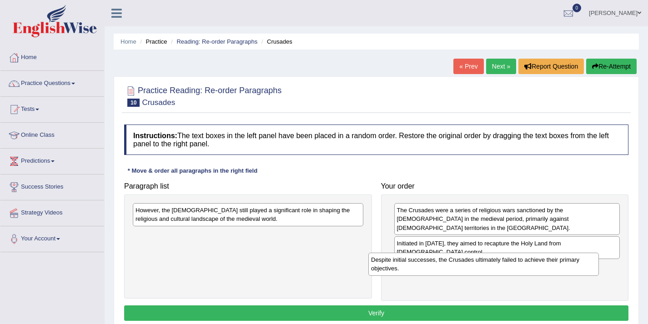
drag, startPoint x: 236, startPoint y: 211, endPoint x: 472, endPoint y: 261, distance: 240.6
click at [472, 261] on div "Despite initial successes, the Crusades ultimately failed to achieve their prim…" at bounding box center [483, 264] width 230 height 23
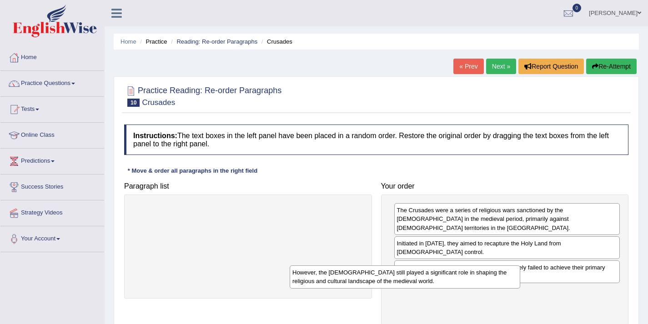
drag, startPoint x: 291, startPoint y: 210, endPoint x: 447, endPoint y: 274, distance: 168.6
click at [447, 274] on div "However, the [DEMOGRAPHIC_DATA] still played a significant role in shaping the …" at bounding box center [405, 276] width 230 height 23
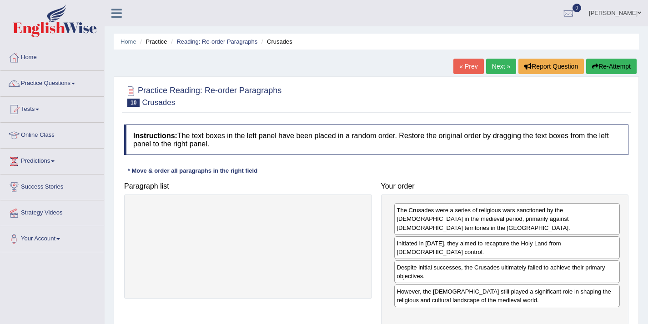
scroll to position [31, 0]
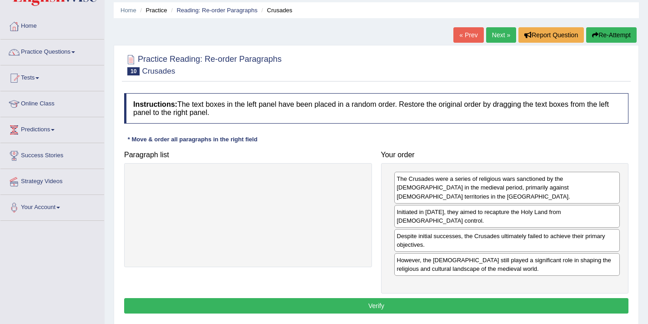
click at [390, 298] on button "Verify" at bounding box center [376, 305] width 504 height 15
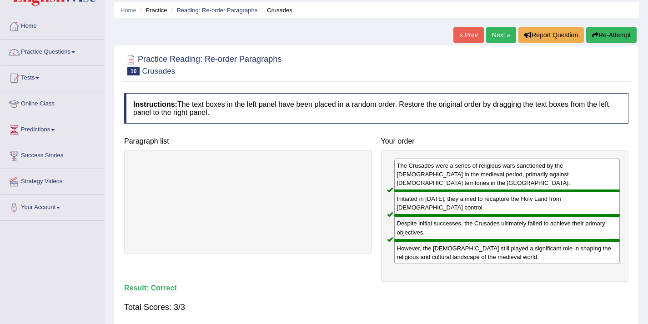
click at [498, 38] on link "Next »" at bounding box center [501, 34] width 30 height 15
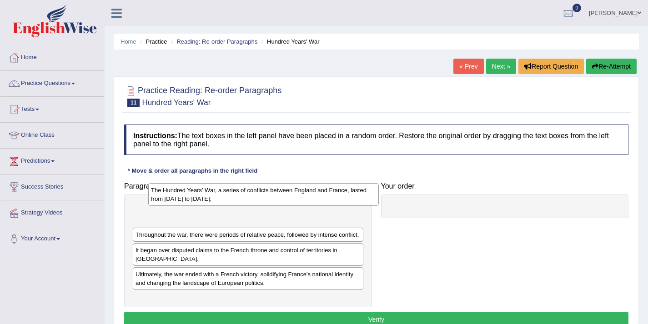
drag, startPoint x: 185, startPoint y: 292, endPoint x: 188, endPoint y: 207, distance: 85.5
click at [188, 206] on div "The Hundred Years' War, a series of conflicts between England and France, laste…" at bounding box center [263, 194] width 230 height 23
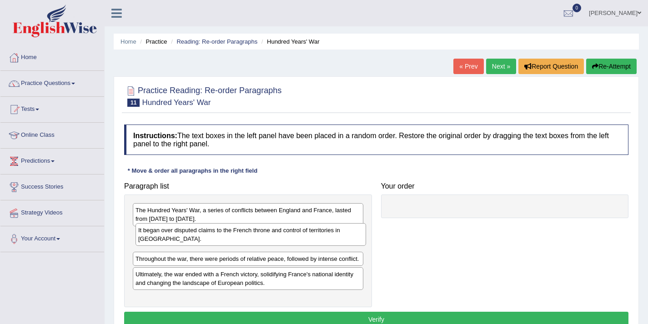
drag, startPoint x: 145, startPoint y: 267, endPoint x: 148, endPoint y: 239, distance: 28.3
click at [148, 239] on div "It began over disputed claims to the French throne and control of territories i…" at bounding box center [250, 234] width 230 height 23
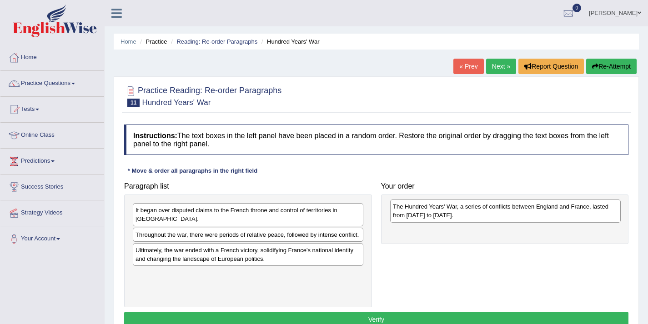
drag, startPoint x: 190, startPoint y: 216, endPoint x: 448, endPoint y: 213, distance: 257.3
click at [448, 213] on div "The Hundred Years' War, a series of conflicts between England and France, laste…" at bounding box center [505, 211] width 230 height 23
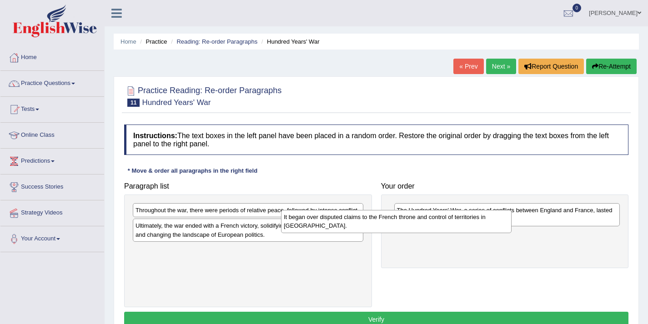
drag, startPoint x: 315, startPoint y: 214, endPoint x: 471, endPoint y: 237, distance: 157.2
click at [471, 233] on div "It began over disputed claims to the French throne and control of territories i…" at bounding box center [396, 221] width 230 height 23
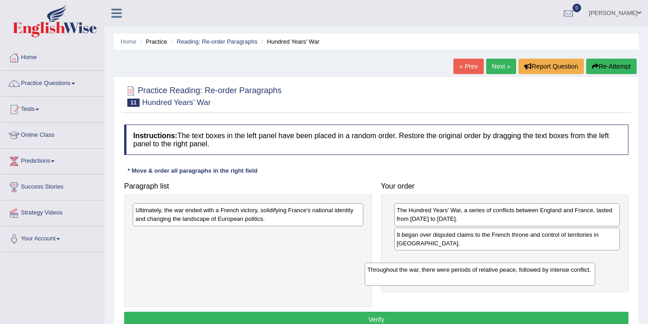
drag, startPoint x: 309, startPoint y: 211, endPoint x: 540, endPoint y: 270, distance: 238.7
click at [540, 270] on div "Throughout the war, there were periods of relative peace, followed by intense c…" at bounding box center [480, 274] width 230 height 23
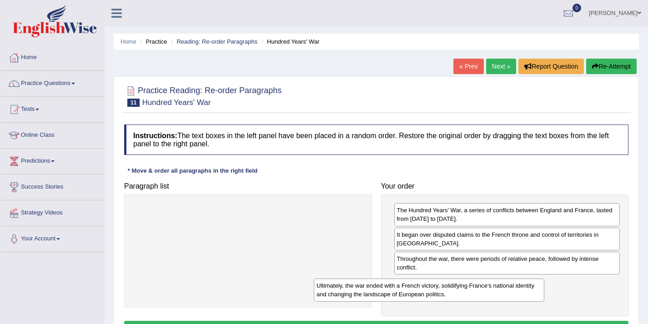
drag, startPoint x: 272, startPoint y: 219, endPoint x: 453, endPoint y: 295, distance: 196.2
click at [453, 295] on div "Ultimately, the war ended with a French victory, solidifying France's national …" at bounding box center [429, 290] width 230 height 23
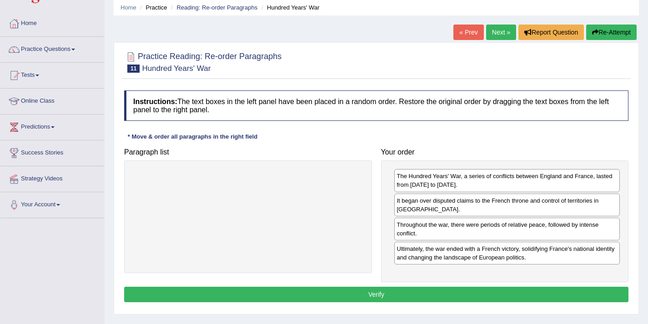
scroll to position [35, 0]
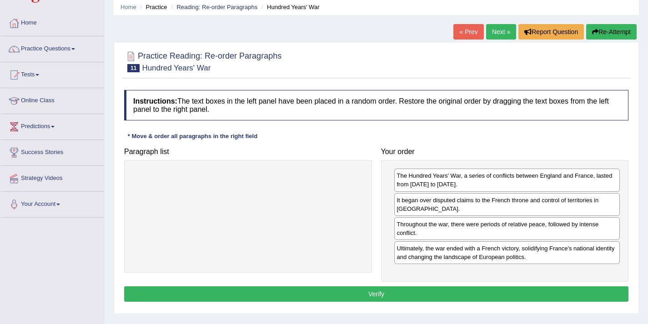
click at [436, 295] on button "Verify" at bounding box center [376, 293] width 504 height 15
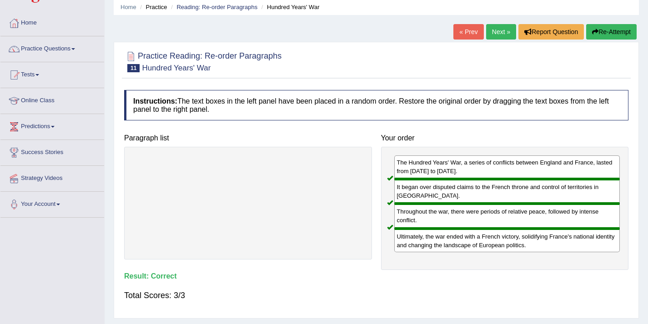
click at [491, 29] on link "Next »" at bounding box center [501, 31] width 30 height 15
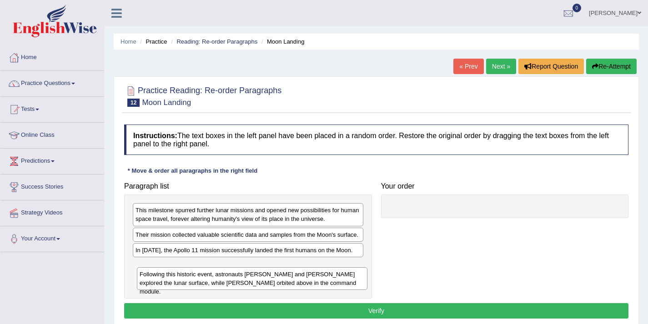
click at [177, 287] on div "Following this historic event, astronauts [PERSON_NAME] and [PERSON_NAME] explo…" at bounding box center [252, 278] width 230 height 23
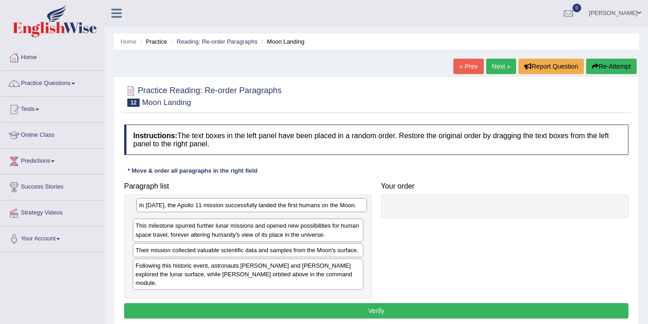
drag, startPoint x: 167, startPoint y: 260, endPoint x: 170, endPoint y: 207, distance: 53.3
click at [170, 207] on div "In 1969, the Apollo 11 mission successfully landed the first humans on the Moon." at bounding box center [251, 205] width 230 height 14
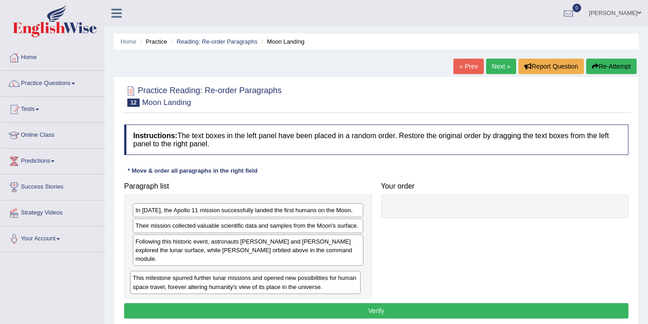
drag, startPoint x: 192, startPoint y: 229, endPoint x: 189, endPoint y: 280, distance: 50.6
click at [189, 280] on div "This milestone spurred further lunar missions and opened new possibilities for …" at bounding box center [245, 282] width 230 height 23
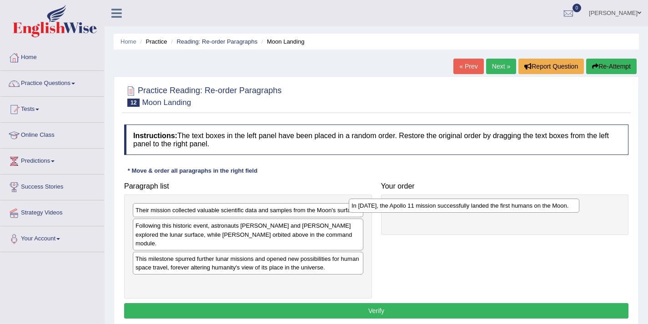
drag, startPoint x: 229, startPoint y: 208, endPoint x: 450, endPoint y: 200, distance: 221.5
click at [450, 200] on div "In 1969, the Apollo 11 mission successfully landed the first humans on the Moon." at bounding box center [464, 206] width 230 height 14
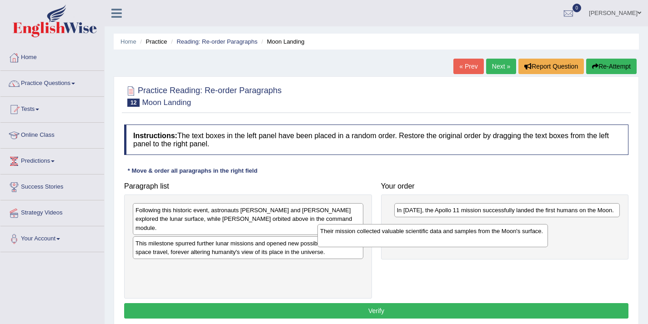
drag, startPoint x: 304, startPoint y: 218, endPoint x: 488, endPoint y: 239, distance: 185.7
click at [488, 239] on div "Their mission collected valuable scientific data and samples from the Moon's su…" at bounding box center [432, 235] width 230 height 23
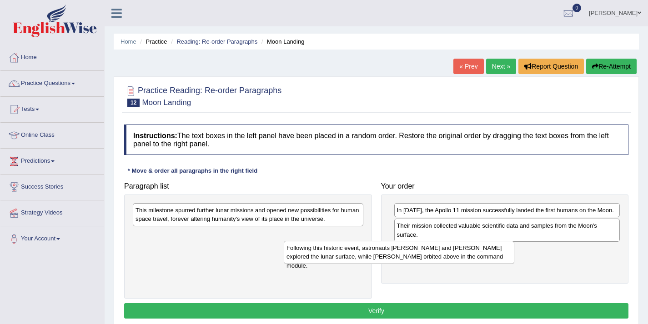
drag, startPoint x: 312, startPoint y: 208, endPoint x: 464, endPoint y: 245, distance: 156.8
click at [464, 245] on div "Following this historic event, astronauts Neil Armstrong and Buzz Aldrin explor…" at bounding box center [399, 252] width 230 height 23
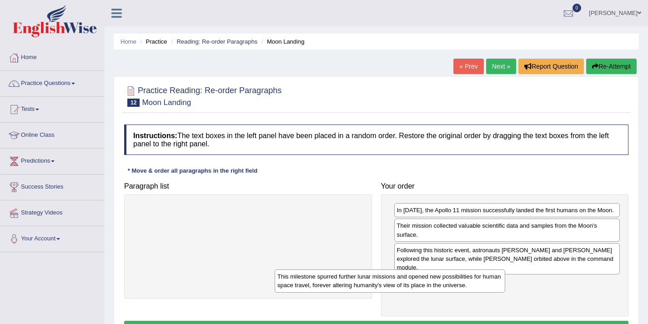
drag, startPoint x: 312, startPoint y: 218, endPoint x: 455, endPoint y: 283, distance: 157.2
click at [455, 283] on div "This milestone spurred further lunar missions and opened new possibilities for …" at bounding box center [390, 281] width 230 height 23
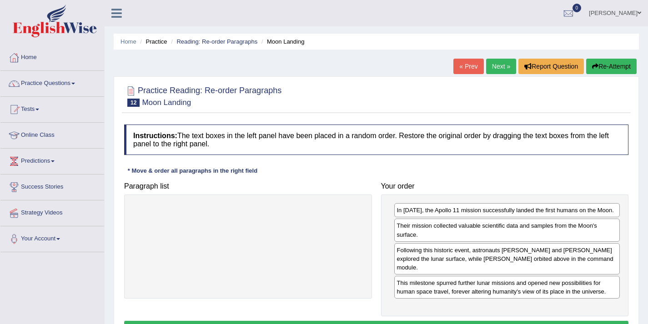
scroll to position [44, 0]
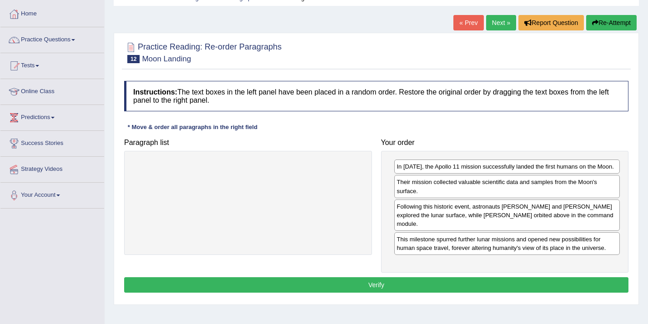
click at [389, 279] on button "Verify" at bounding box center [376, 284] width 504 height 15
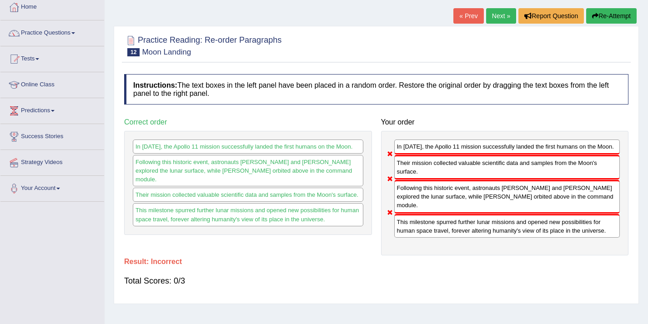
scroll to position [36, 0]
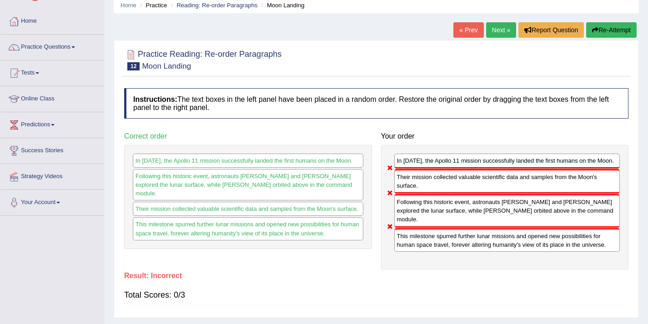
click at [496, 30] on link "Next »" at bounding box center [501, 29] width 30 height 15
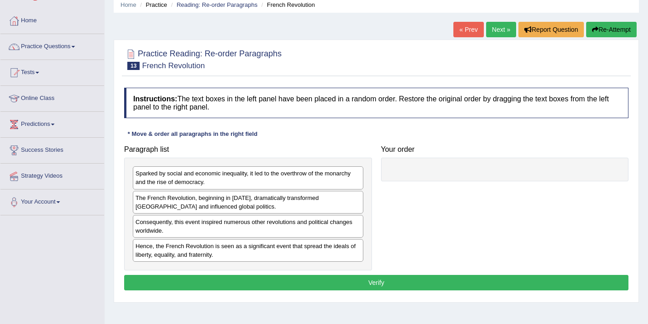
scroll to position [41, 0]
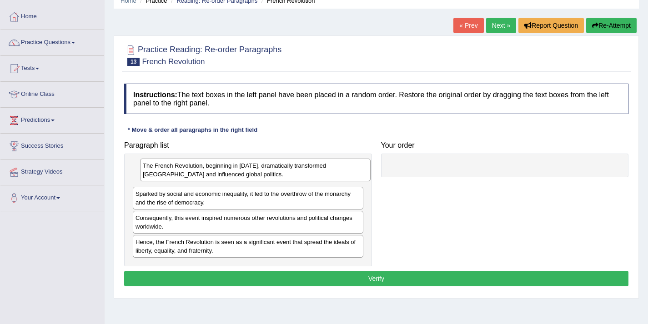
drag, startPoint x: 195, startPoint y: 197, endPoint x: 202, endPoint y: 169, distance: 29.1
click at [202, 169] on div "The French Revolution, beginning in [DATE], dramatically transformed [GEOGRAPHI…" at bounding box center [255, 170] width 230 height 23
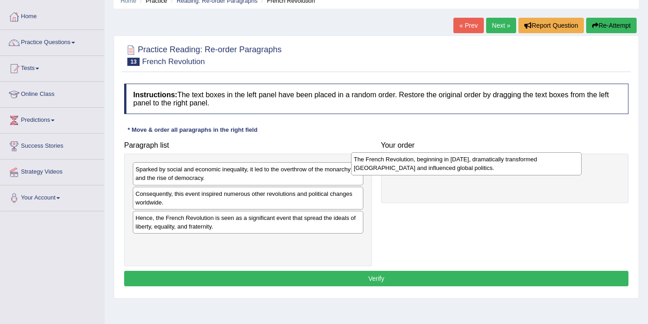
drag, startPoint x: 210, startPoint y: 171, endPoint x: 429, endPoint y: 161, distance: 218.4
click at [429, 161] on div "The French Revolution, beginning in [DATE], dramatically transformed [GEOGRAPHI…" at bounding box center [466, 163] width 230 height 23
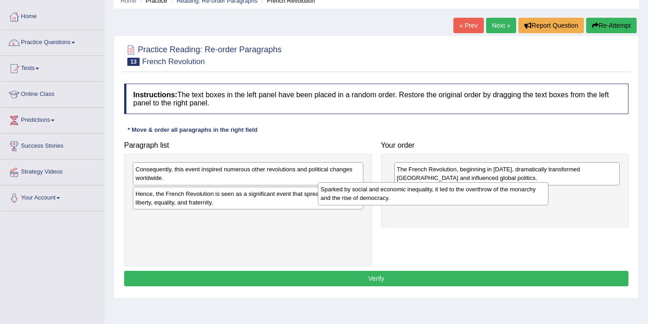
drag, startPoint x: 230, startPoint y: 173, endPoint x: 415, endPoint y: 193, distance: 186.1
click at [415, 193] on div "Sparked by social and economic inequality, it led to the overthrow of the monar…" at bounding box center [433, 193] width 230 height 23
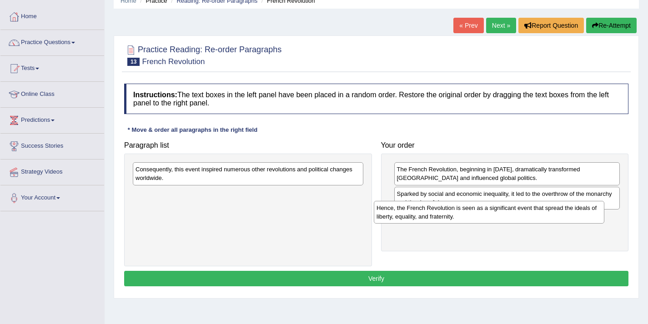
drag, startPoint x: 166, startPoint y: 201, endPoint x: 409, endPoint y: 225, distance: 243.4
click at [409, 224] on div "Hence, the French Revolution is seen as a significant event that spread the ide…" at bounding box center [489, 212] width 230 height 23
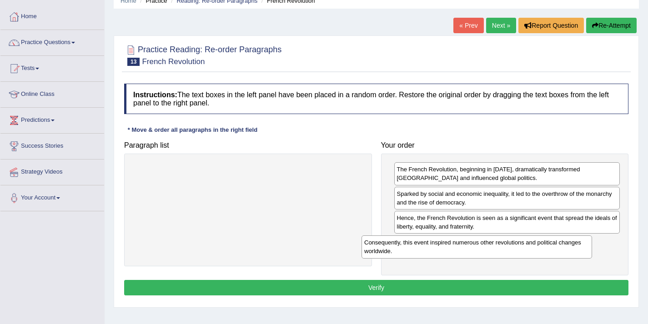
drag, startPoint x: 256, startPoint y: 177, endPoint x: 496, endPoint y: 251, distance: 251.3
click at [496, 251] on div "Consequently, this event inspired numerous other revolutions and political chan…" at bounding box center [476, 246] width 230 height 23
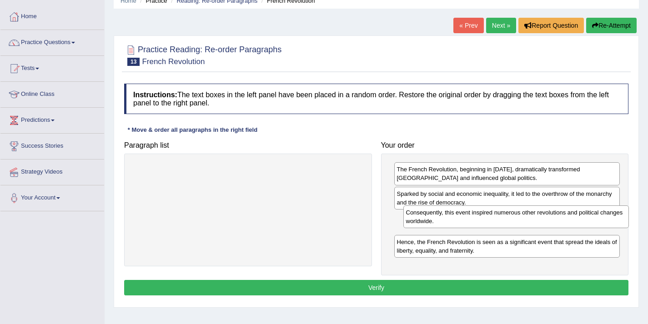
drag, startPoint x: 414, startPoint y: 248, endPoint x: 423, endPoint y: 219, distance: 30.5
click at [423, 219] on div "Consequently, this event inspired numerous other revolutions and political chan…" at bounding box center [516, 216] width 226 height 23
click at [375, 287] on button "Verify" at bounding box center [376, 287] width 504 height 15
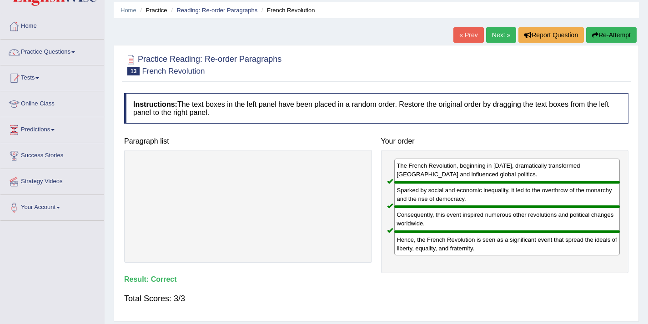
scroll to position [37, 0]
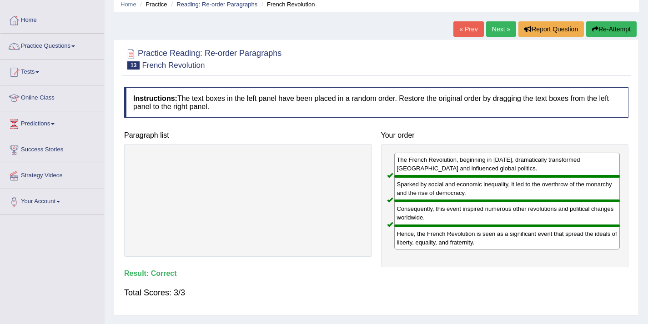
click at [490, 27] on link "Next »" at bounding box center [501, 28] width 30 height 15
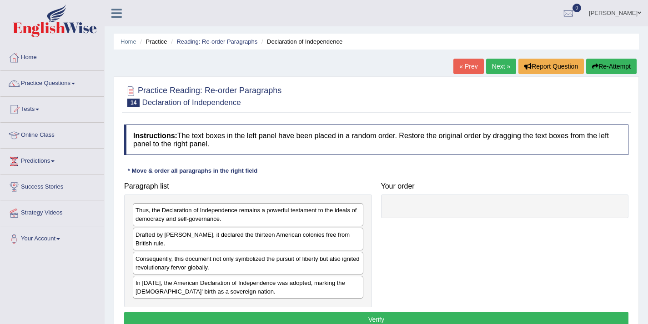
scroll to position [44, 0]
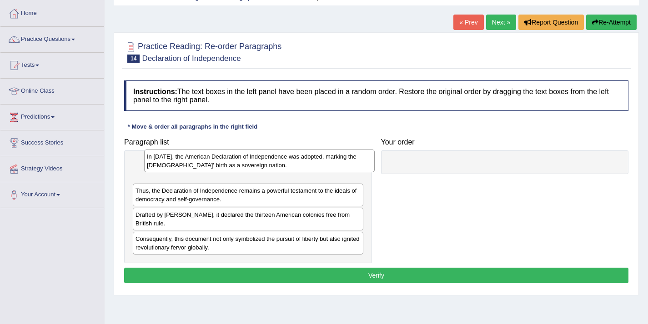
drag, startPoint x: 216, startPoint y: 246, endPoint x: 227, endPoint y: 165, distance: 82.5
click at [227, 165] on div "In 1776, the American Declaration of Independence was adopted, marking the Unit…" at bounding box center [259, 161] width 230 height 23
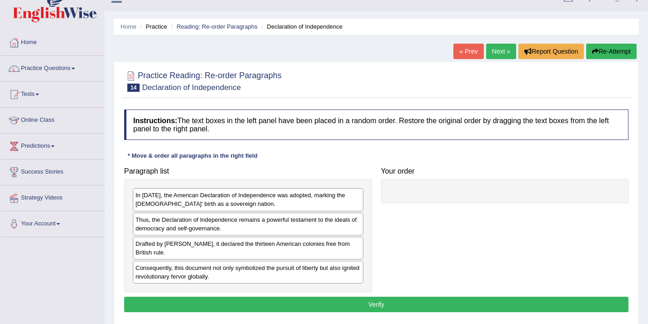
scroll to position [13, 0]
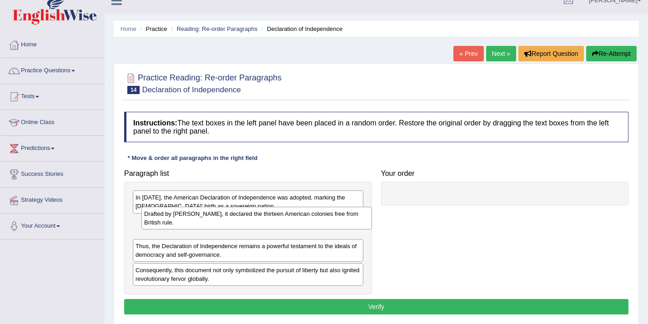
drag, startPoint x: 154, startPoint y: 257, endPoint x: 163, endPoint y: 226, distance: 32.5
click at [163, 226] on div "Drafted by Thomas Jefferson, it declared the thirteen American colonies free fr…" at bounding box center [256, 218] width 230 height 23
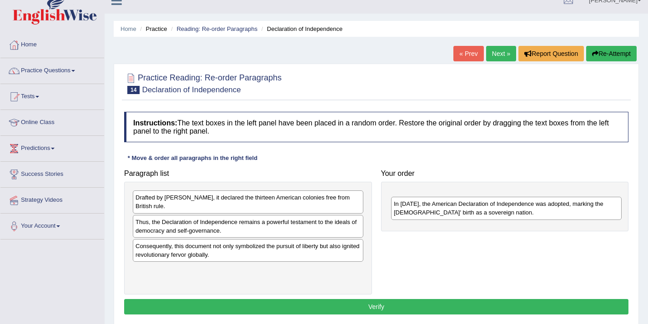
drag, startPoint x: 173, startPoint y: 207, endPoint x: 429, endPoint y: 210, distance: 255.9
click at [429, 210] on div "In 1776, the American Declaration of Independence was adopted, marking the Unit…" at bounding box center [506, 208] width 230 height 23
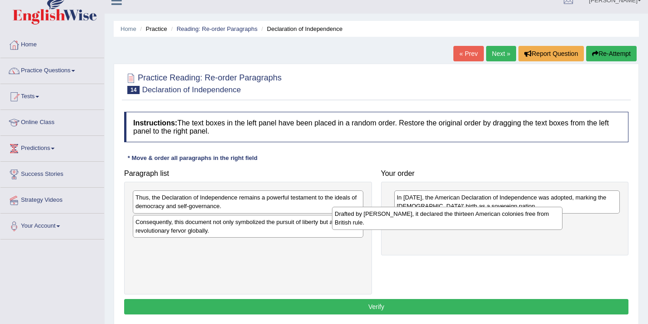
drag, startPoint x: 310, startPoint y: 201, endPoint x: 510, endPoint y: 218, distance: 199.8
click at [510, 218] on div "Drafted by Thomas Jefferson, it declared the thirteen American colonies free fr…" at bounding box center [447, 218] width 230 height 23
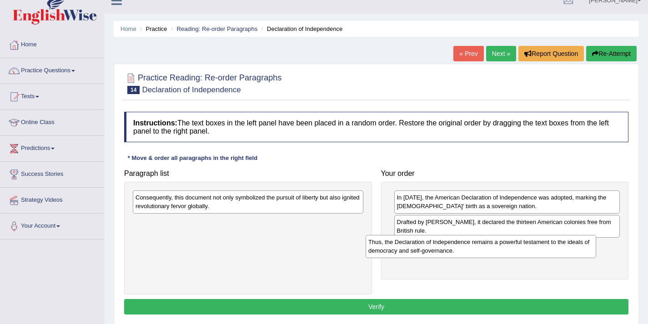
drag, startPoint x: 284, startPoint y: 209, endPoint x: 516, endPoint y: 254, distance: 237.0
click at [516, 254] on div "Thus, the Declaration of Independence remains a powerful testament to the ideal…" at bounding box center [480, 246] width 230 height 23
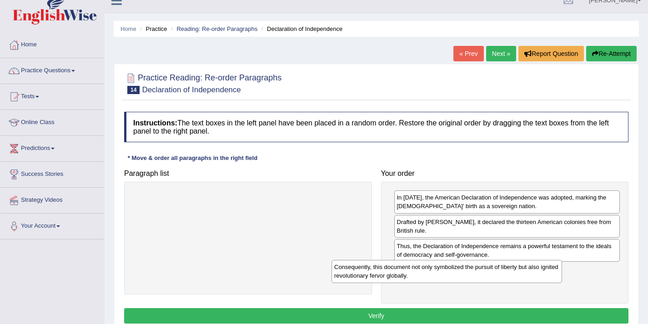
drag, startPoint x: 246, startPoint y: 198, endPoint x: 489, endPoint y: 267, distance: 252.7
click at [489, 267] on div "Consequently, this document not only symbolized the pursuit of liberty but also…" at bounding box center [446, 271] width 230 height 23
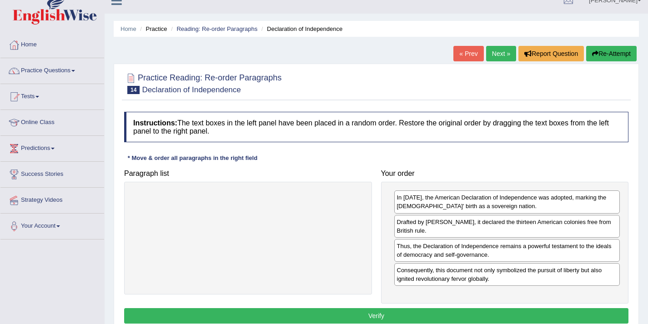
scroll to position [45, 0]
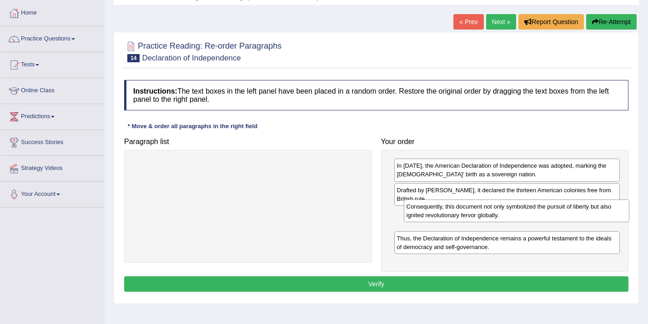
drag, startPoint x: 421, startPoint y: 245, endPoint x: 430, endPoint y: 214, distance: 32.2
click at [430, 214] on div "Consequently, this document not only symbolized the pursuit of liberty but also…" at bounding box center [517, 211] width 226 height 23
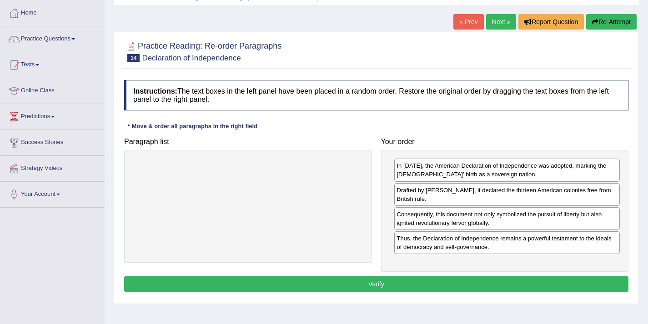
click at [359, 284] on button "Verify" at bounding box center [376, 283] width 504 height 15
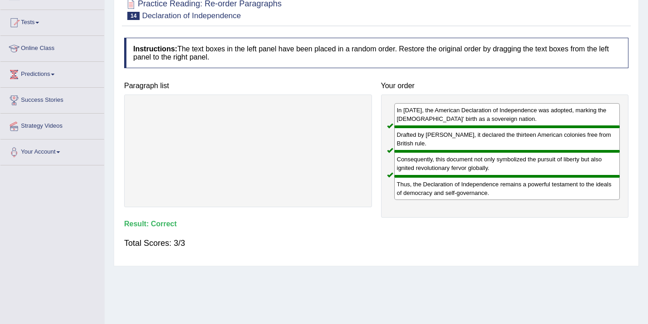
scroll to position [0, 0]
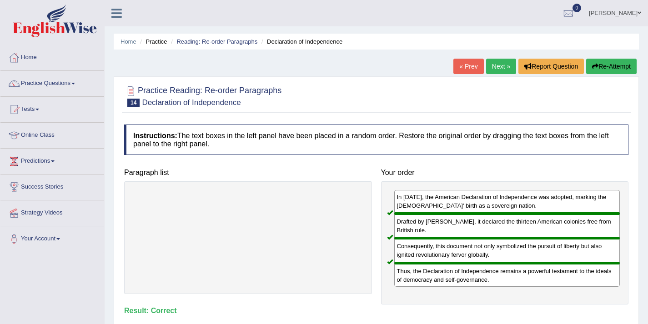
click at [494, 68] on link "Next »" at bounding box center [501, 66] width 30 height 15
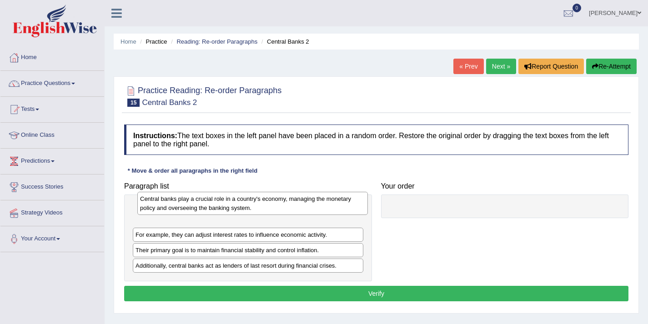
drag, startPoint x: 185, startPoint y: 229, endPoint x: 190, endPoint y: 202, distance: 27.2
click at [190, 202] on div "Central banks play a crucial role in a country's economy, managing the monetary…" at bounding box center [252, 203] width 230 height 23
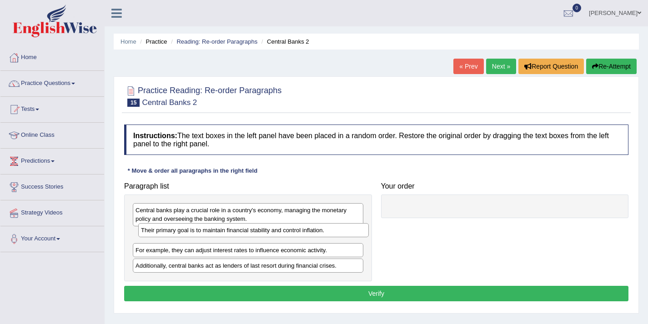
drag, startPoint x: 171, startPoint y: 251, endPoint x: 176, endPoint y: 232, distance: 19.7
click at [176, 232] on div "Their primary goal is to maintain financial stability and control inflation." at bounding box center [253, 230] width 230 height 14
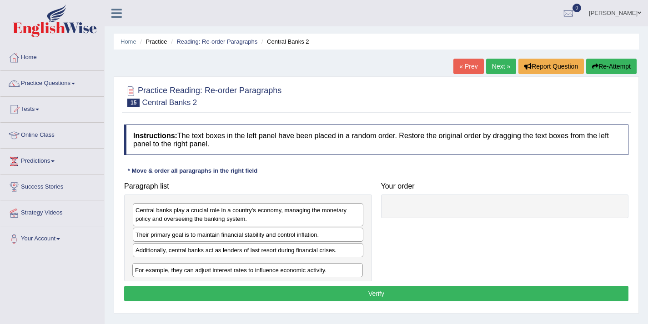
drag, startPoint x: 159, startPoint y: 252, endPoint x: 158, endPoint y: 272, distance: 20.0
click at [158, 272] on div "For example, they can adjust interest rates to influence economic activity." at bounding box center [247, 270] width 230 height 14
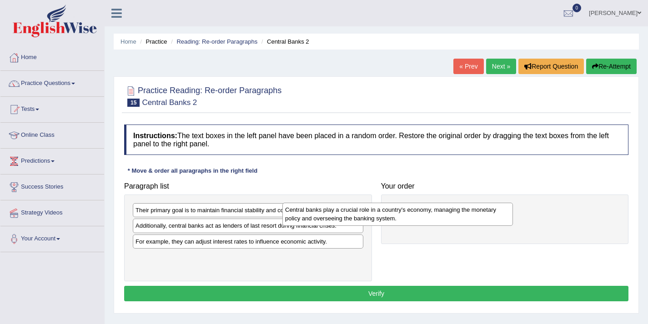
drag, startPoint x: 197, startPoint y: 214, endPoint x: 375, endPoint y: 211, distance: 177.8
click at [375, 211] on div "Central banks play a crucial role in a country's economy, managing the monetary…" at bounding box center [397, 214] width 230 height 23
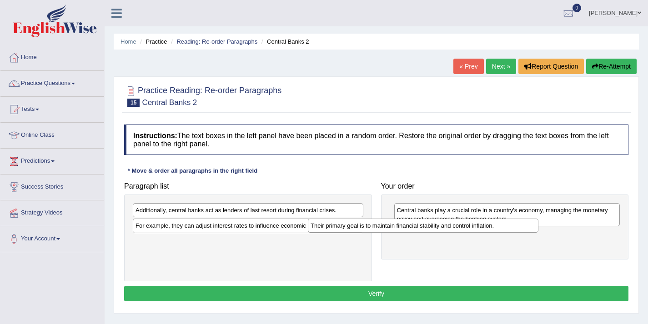
drag, startPoint x: 271, startPoint y: 211, endPoint x: 448, endPoint y: 227, distance: 177.1
click at [448, 227] on div "Their primary goal is to maintain financial stability and control inflation." at bounding box center [423, 226] width 230 height 14
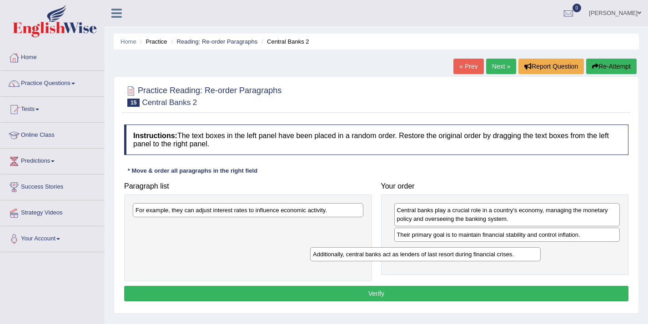
drag, startPoint x: 292, startPoint y: 214, endPoint x: 470, endPoint y: 258, distance: 182.7
click at [470, 258] on div "Additionally, central banks act as lenders of last resort during financial cris…" at bounding box center [425, 254] width 230 height 14
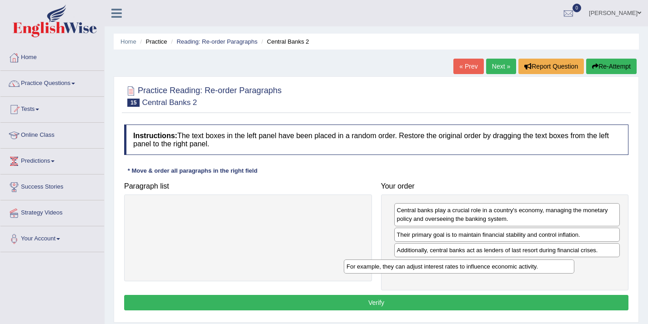
drag, startPoint x: 281, startPoint y: 213, endPoint x: 492, endPoint y: 270, distance: 218.3
click at [492, 270] on div "For example, they can adjust interest rates to influence economic activity." at bounding box center [459, 267] width 230 height 14
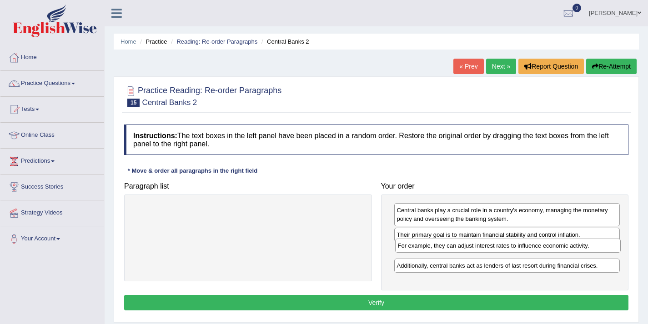
drag, startPoint x: 455, startPoint y: 268, endPoint x: 456, endPoint y: 248, distance: 20.0
click at [456, 248] on div "For example, they can adjust interest rates to influence economic activity." at bounding box center [508, 246] width 226 height 14
click at [383, 303] on button "Verify" at bounding box center [376, 302] width 504 height 15
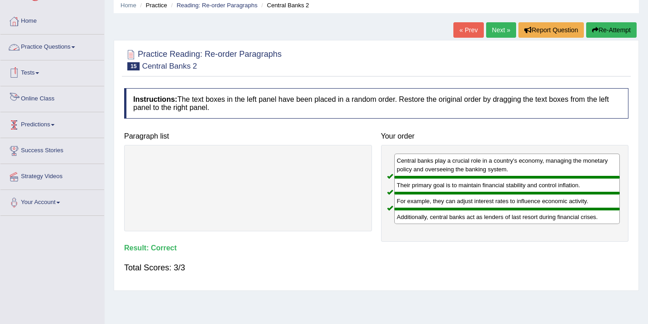
scroll to position [41, 0]
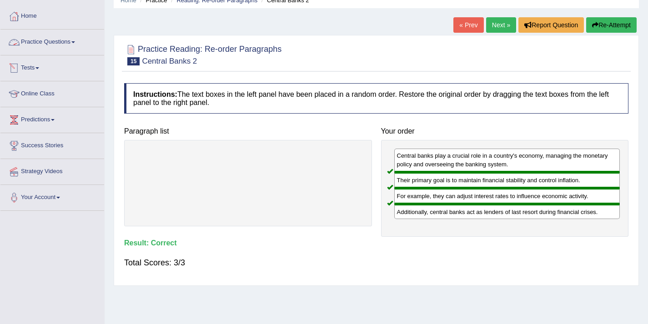
click at [53, 40] on link "Practice Questions" at bounding box center [52, 41] width 104 height 23
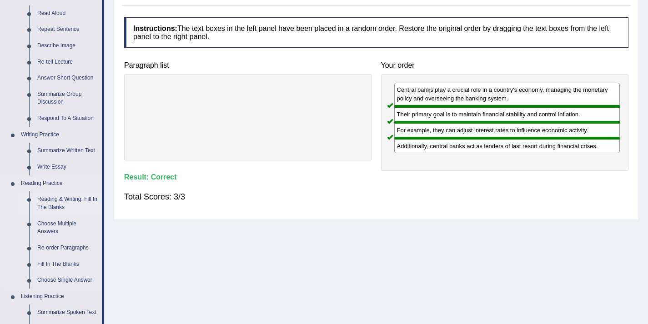
scroll to position [109, 0]
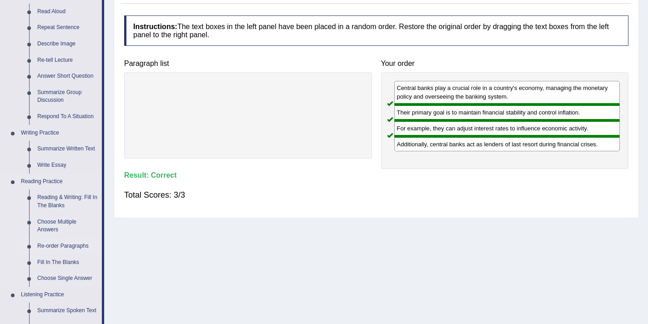
click at [67, 243] on link "Re-order Paragraphs" at bounding box center [67, 246] width 69 height 16
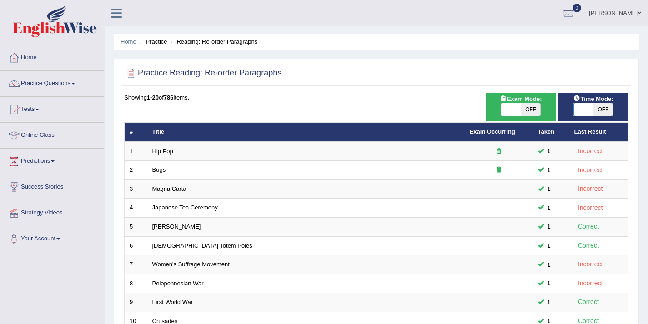
click at [534, 109] on span "OFF" at bounding box center [530, 109] width 20 height 13
checkbox input "true"
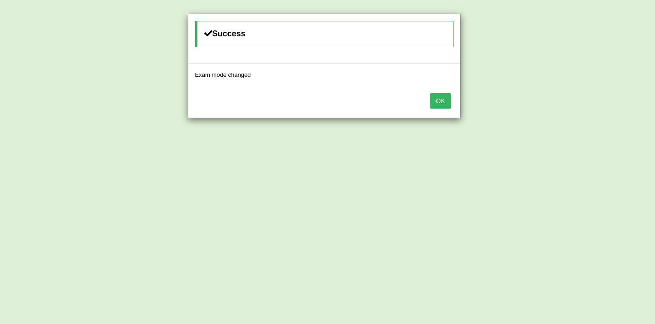
click at [444, 100] on button "OK" at bounding box center [440, 100] width 21 height 15
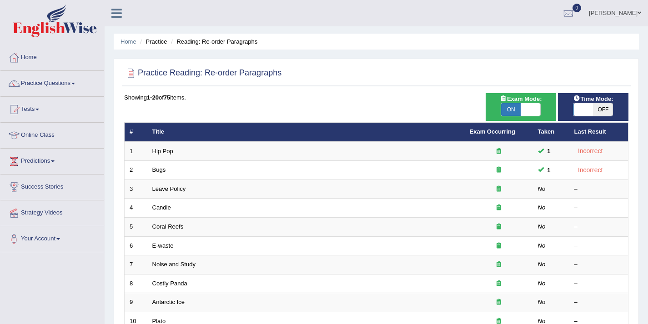
click at [510, 110] on span "ON" at bounding box center [511, 109] width 20 height 13
checkbox input "false"
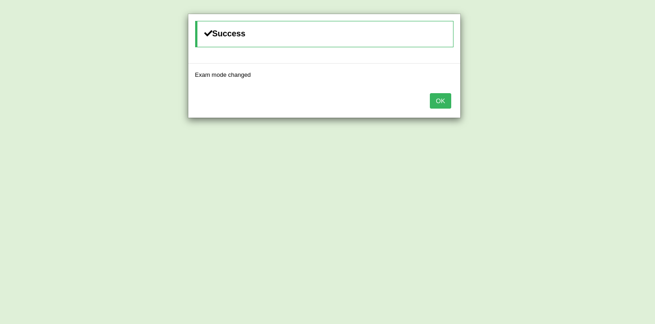
click at [446, 99] on button "OK" at bounding box center [440, 100] width 21 height 15
